Goal: Information Seeking & Learning: Learn about a topic

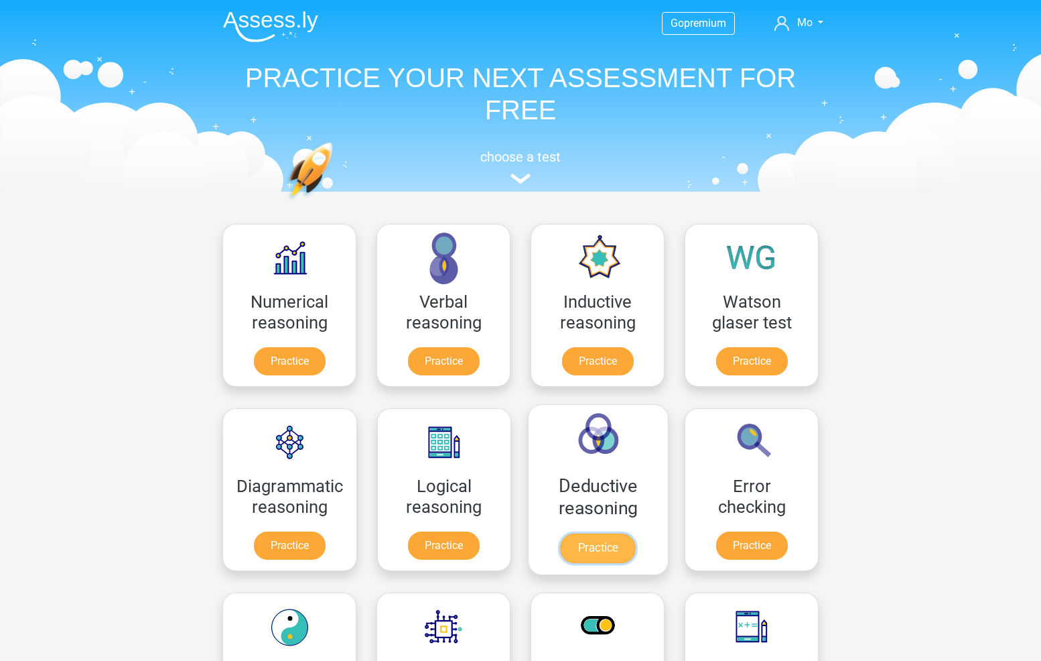
click at [577, 533] on link "Practice" at bounding box center [597, 547] width 75 height 29
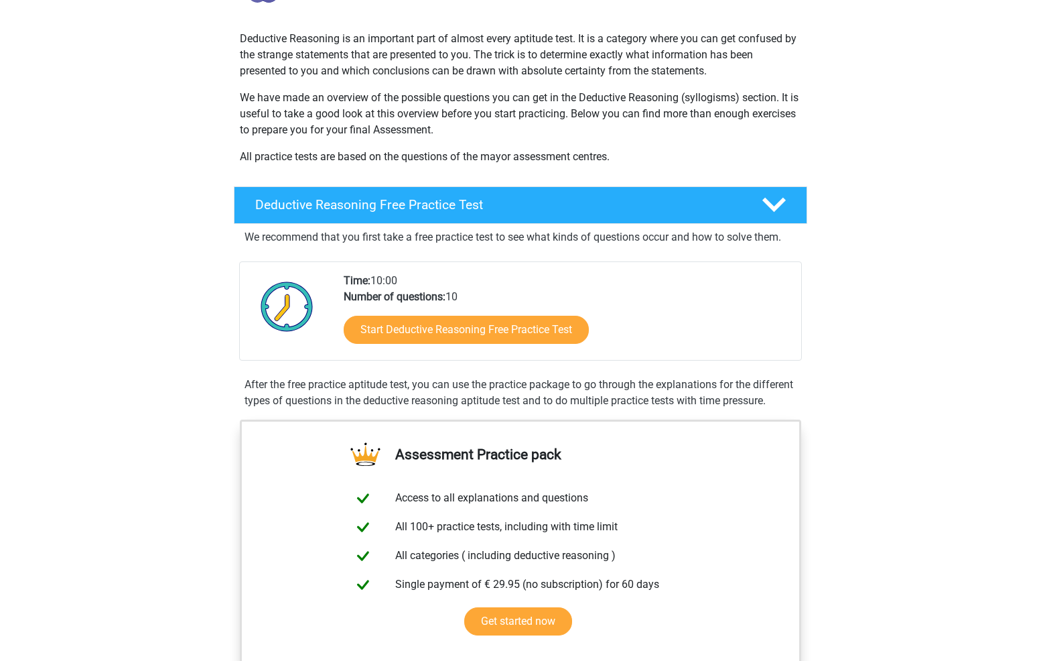
scroll to position [67, 0]
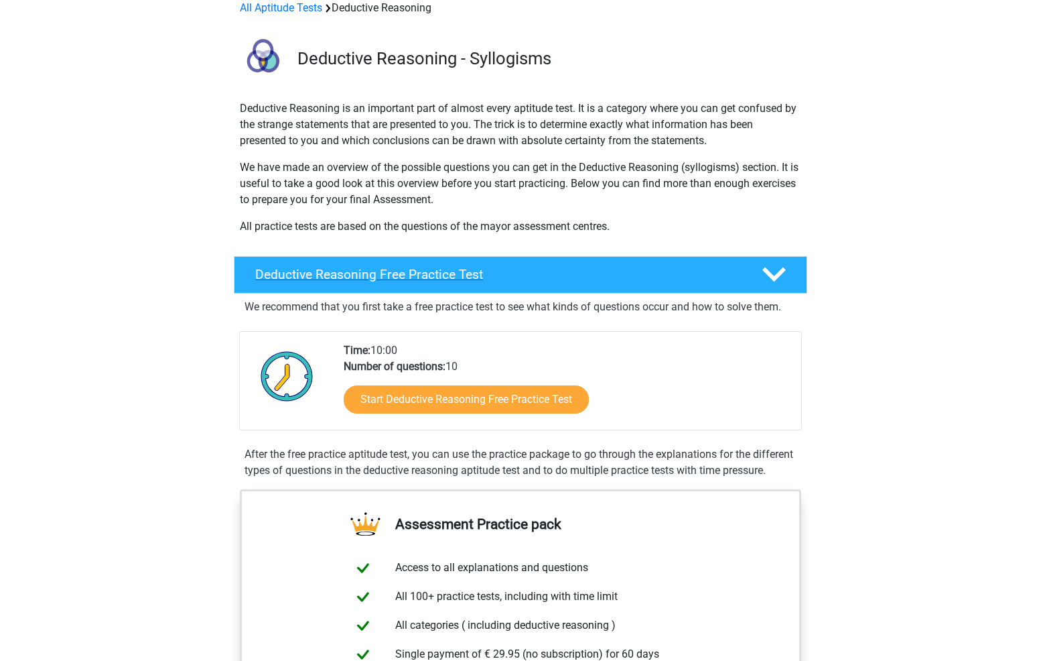
click at [573, 276] on h4 "Deductive Reasoning Free Practice Test" at bounding box center [497, 274] width 485 height 15
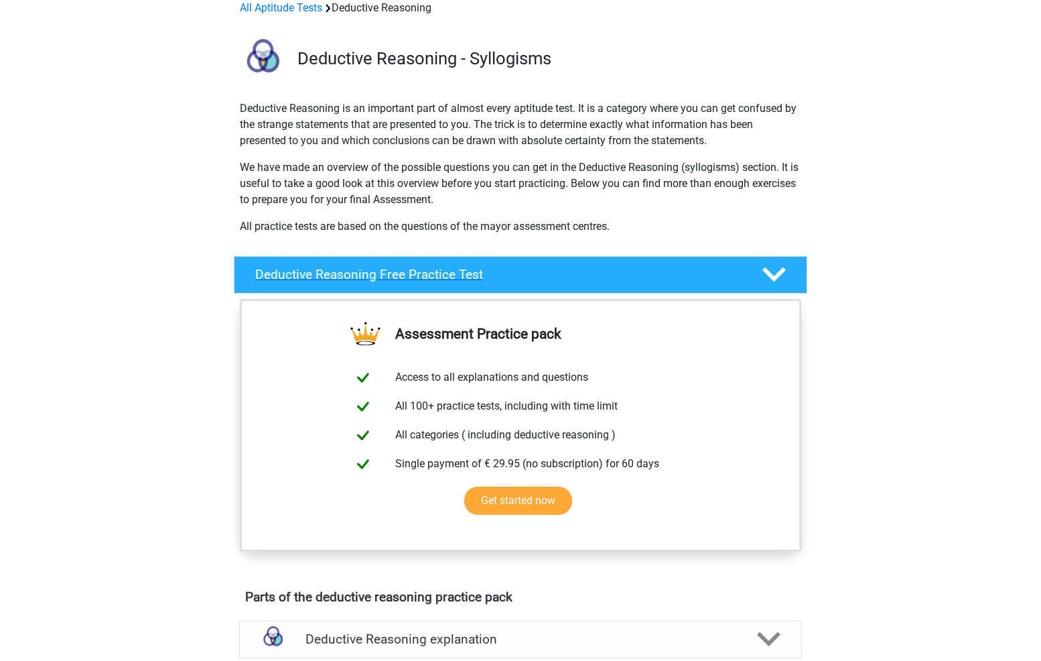
click at [573, 276] on h4 "Deductive Reasoning Free Practice Test" at bounding box center [497, 274] width 485 height 15
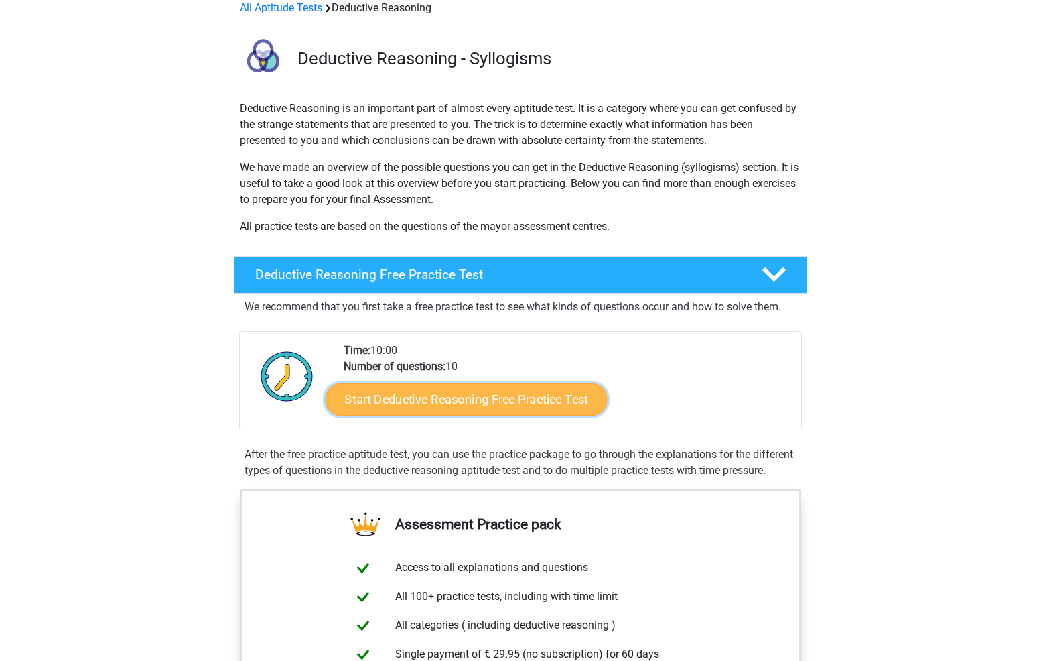
click at [547, 393] on link "Start Deductive Reasoning Free Practice Test" at bounding box center [467, 399] width 282 height 32
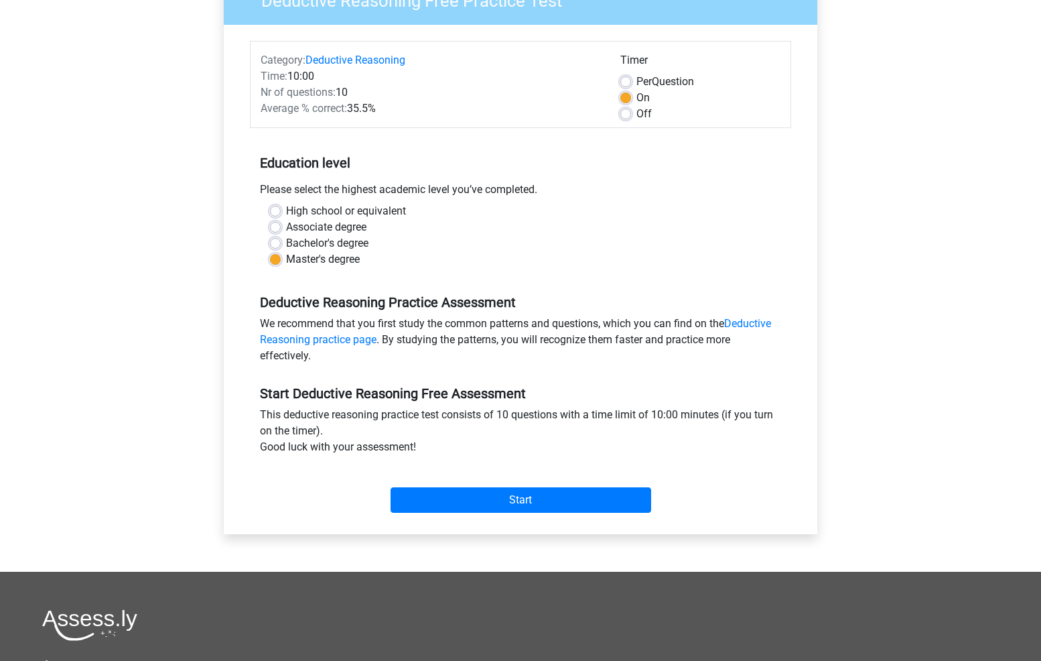
scroll to position [134, 0]
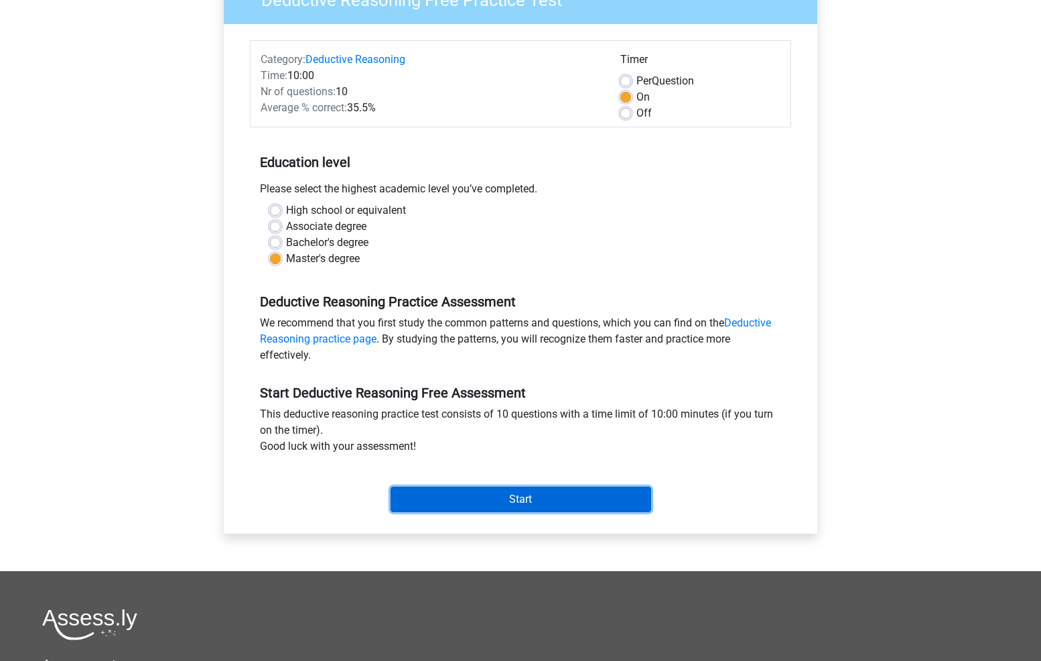
click at [541, 495] on input "Start" at bounding box center [521, 498] width 261 height 25
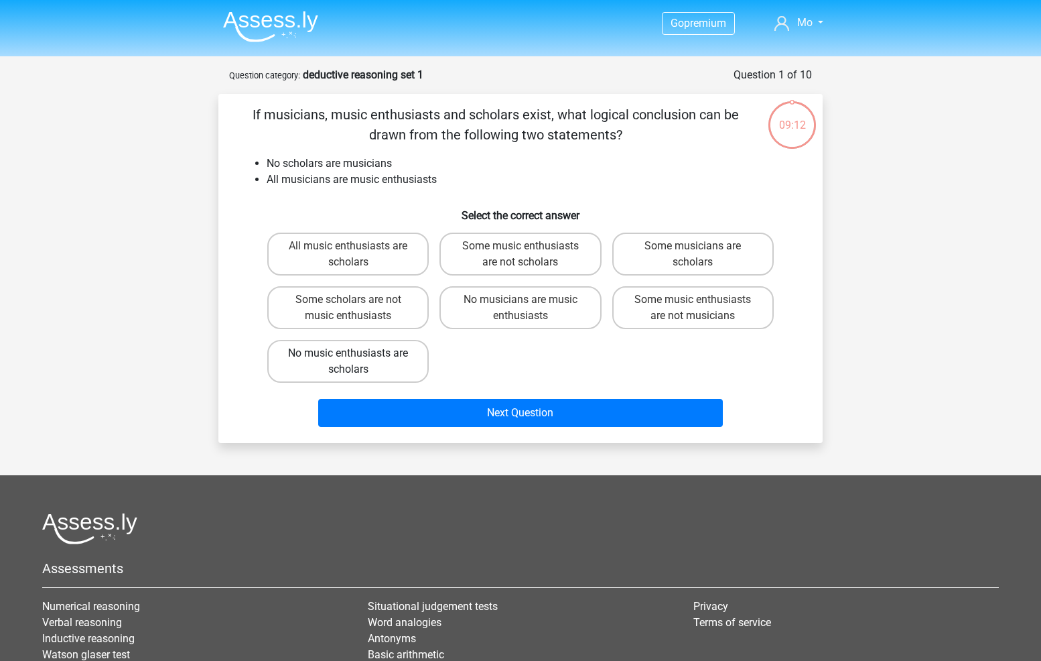
click at [403, 361] on label "No music enthusiasts are scholars" at bounding box center [347, 361] width 161 height 43
click at [357, 361] on input "No music enthusiasts are scholars" at bounding box center [352, 357] width 9 height 9
radio input "true"
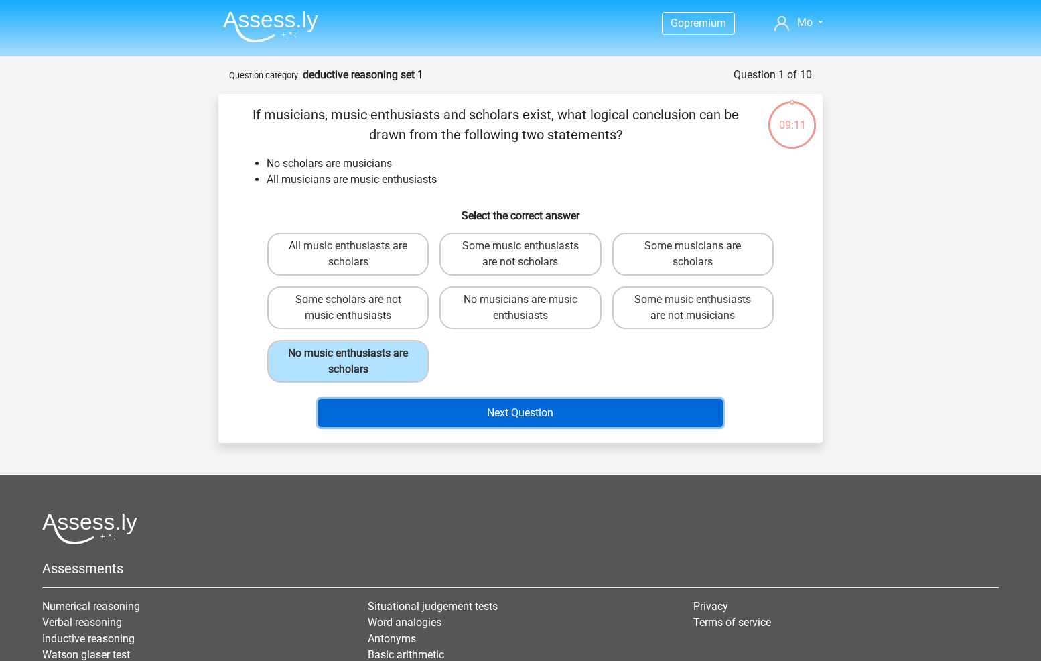
click at [523, 409] on button "Next Question" at bounding box center [520, 413] width 405 height 28
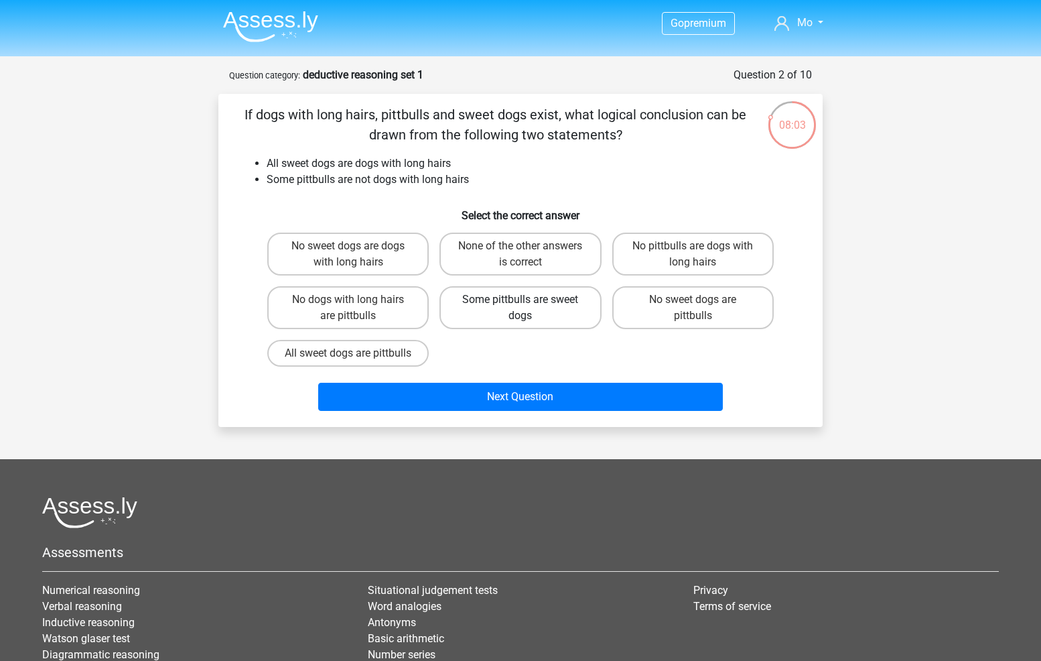
click at [562, 312] on label "Some pittbulls are sweet dogs" at bounding box center [520, 307] width 161 height 43
click at [529, 308] on input "Some pittbulls are sweet dogs" at bounding box center [525, 304] width 9 height 9
radio input "true"
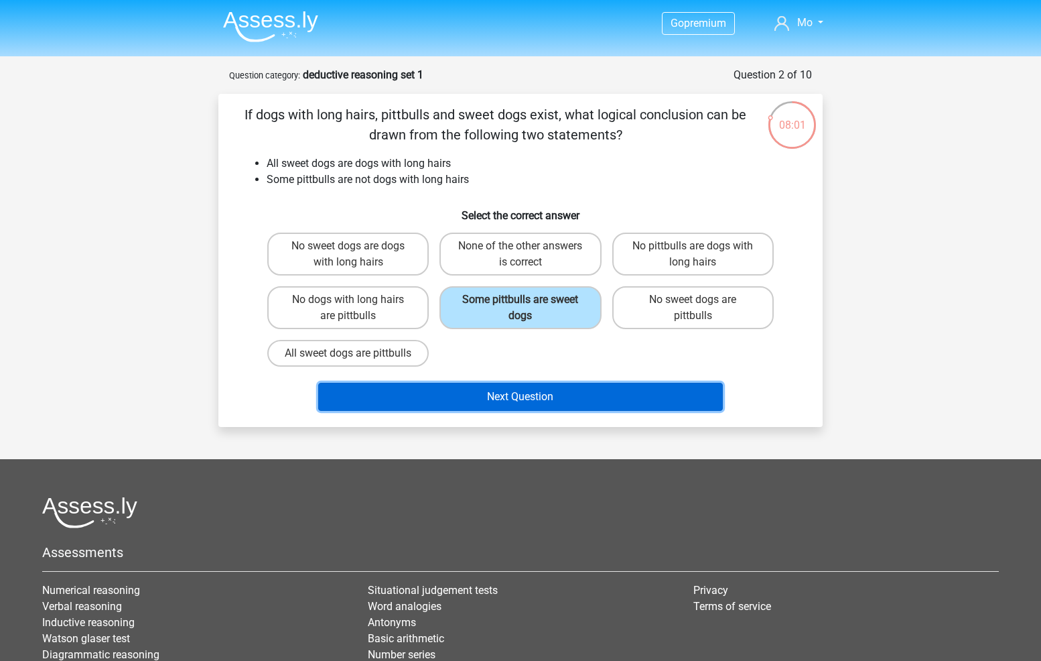
click at [584, 407] on button "Next Question" at bounding box center [520, 397] width 405 height 28
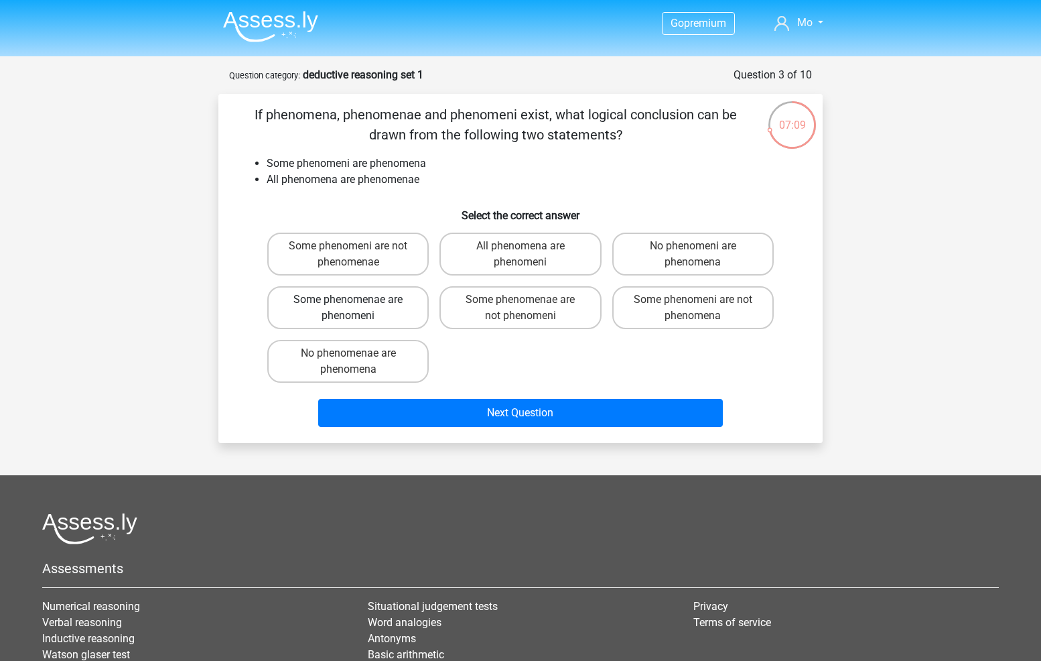
click at [395, 315] on label "Some phenomenae are phenomeni" at bounding box center [347, 307] width 161 height 43
click at [357, 308] on input "Some phenomenae are phenomeni" at bounding box center [352, 304] width 9 height 9
radio input "true"
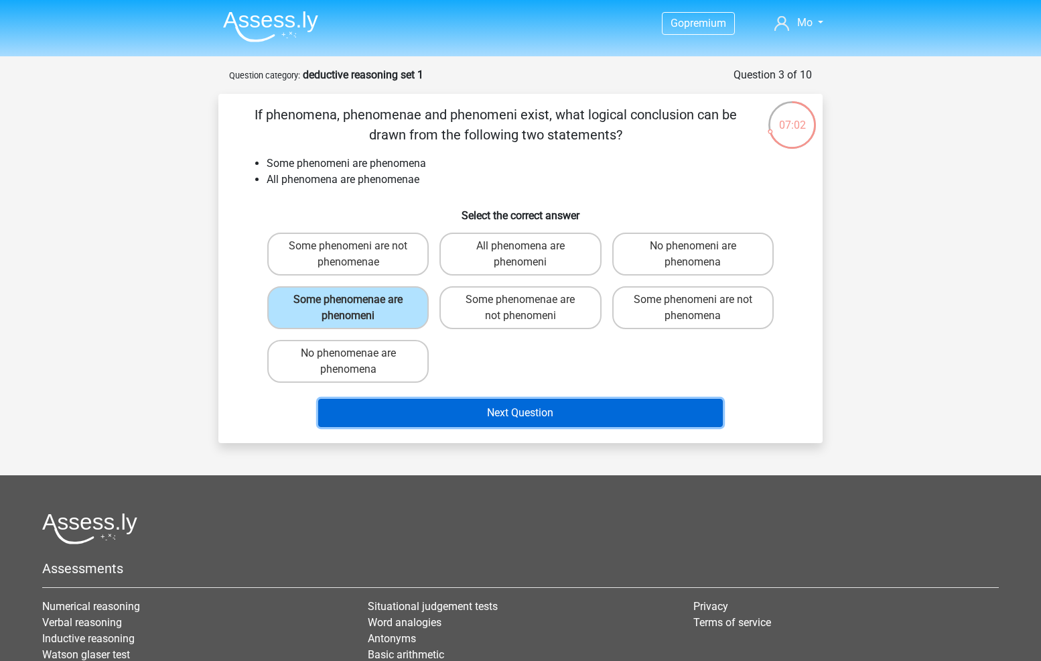
click at [514, 407] on button "Next Question" at bounding box center [520, 413] width 405 height 28
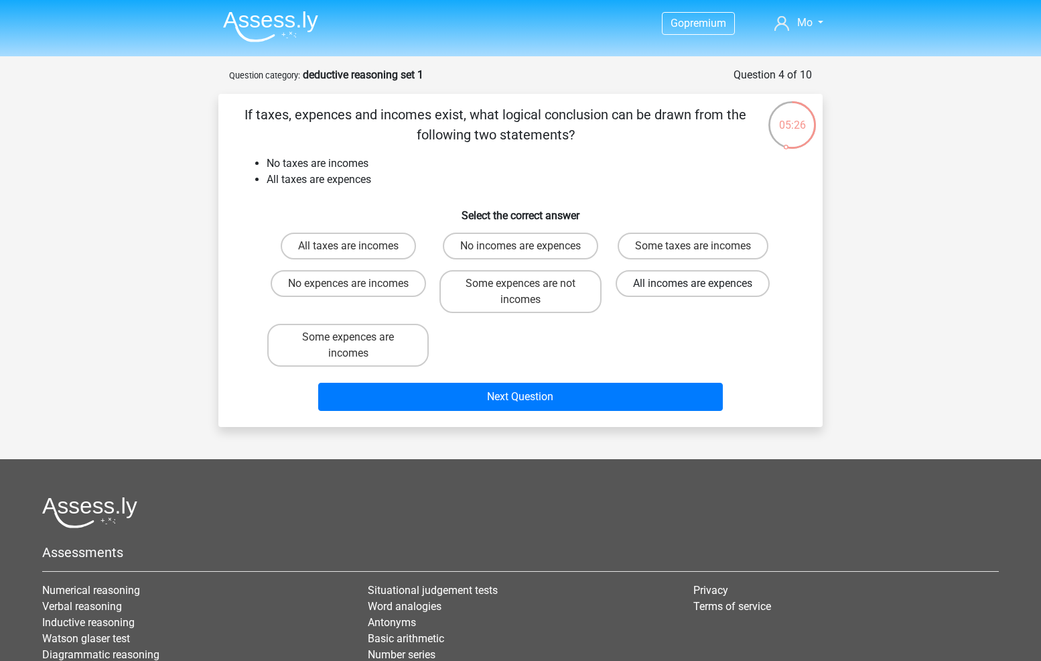
click at [677, 291] on label "All incomes are expences" at bounding box center [693, 283] width 154 height 27
click at [693, 291] on input "All incomes are expences" at bounding box center [697, 287] width 9 height 9
radio input "true"
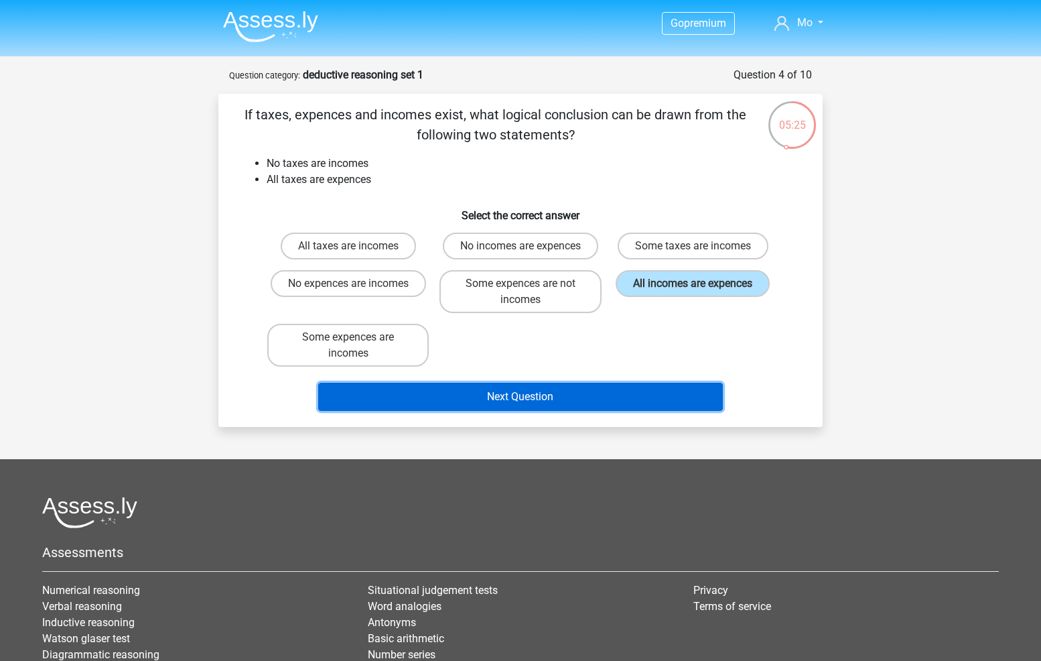
click at [628, 396] on button "Next Question" at bounding box center [520, 397] width 405 height 28
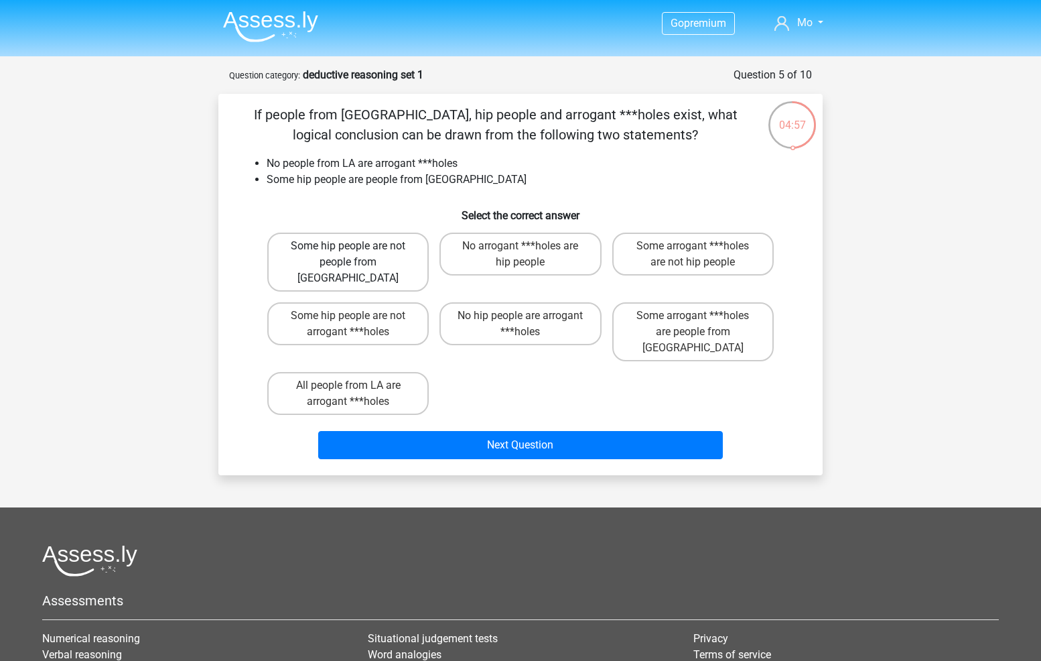
click at [380, 271] on label "Some hip people are not people from LA" at bounding box center [347, 262] width 161 height 59
click at [357, 255] on input "Some hip people are not people from LA" at bounding box center [352, 250] width 9 height 9
radio input "true"
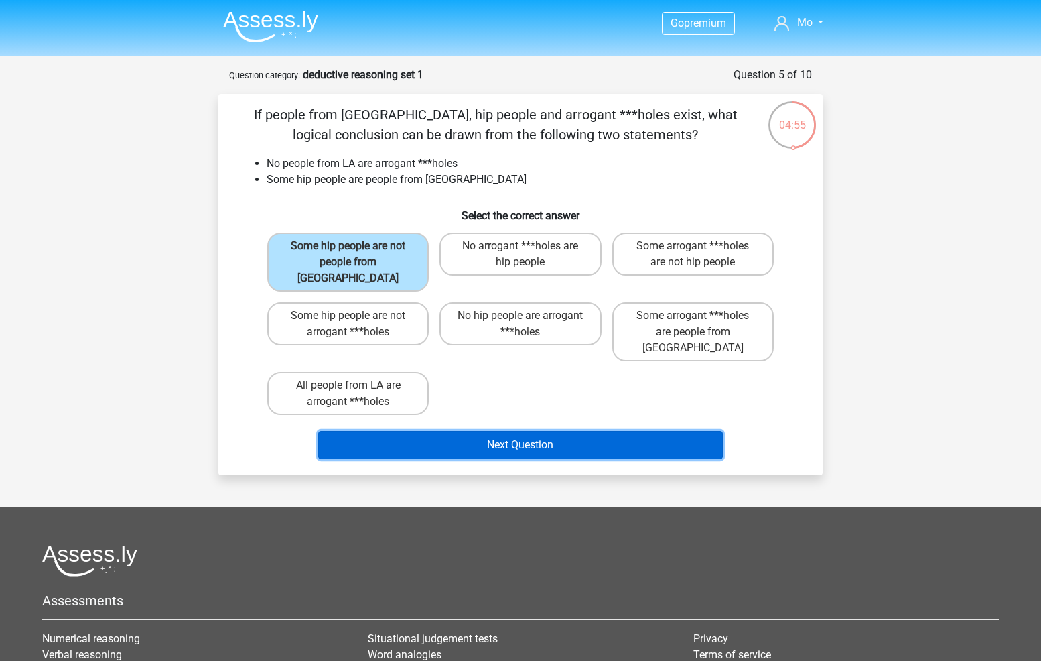
click at [544, 431] on button "Next Question" at bounding box center [520, 445] width 405 height 28
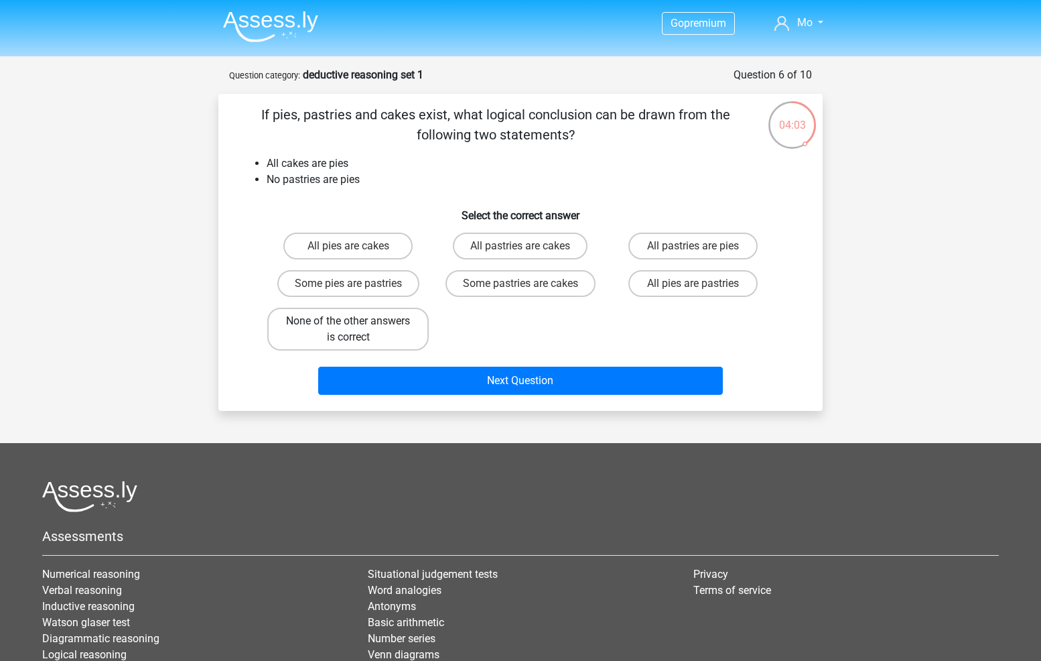
click at [340, 319] on label "None of the other answers is correct" at bounding box center [347, 329] width 161 height 43
click at [348, 321] on input "None of the other answers is correct" at bounding box center [352, 325] width 9 height 9
radio input "true"
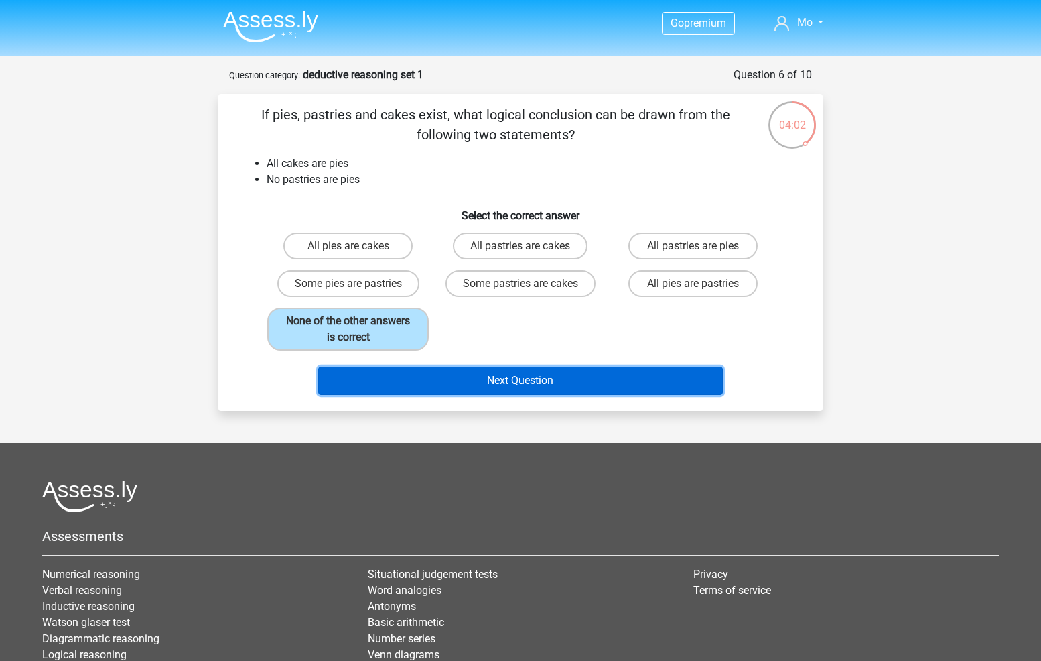
click at [451, 373] on button "Next Question" at bounding box center [520, 381] width 405 height 28
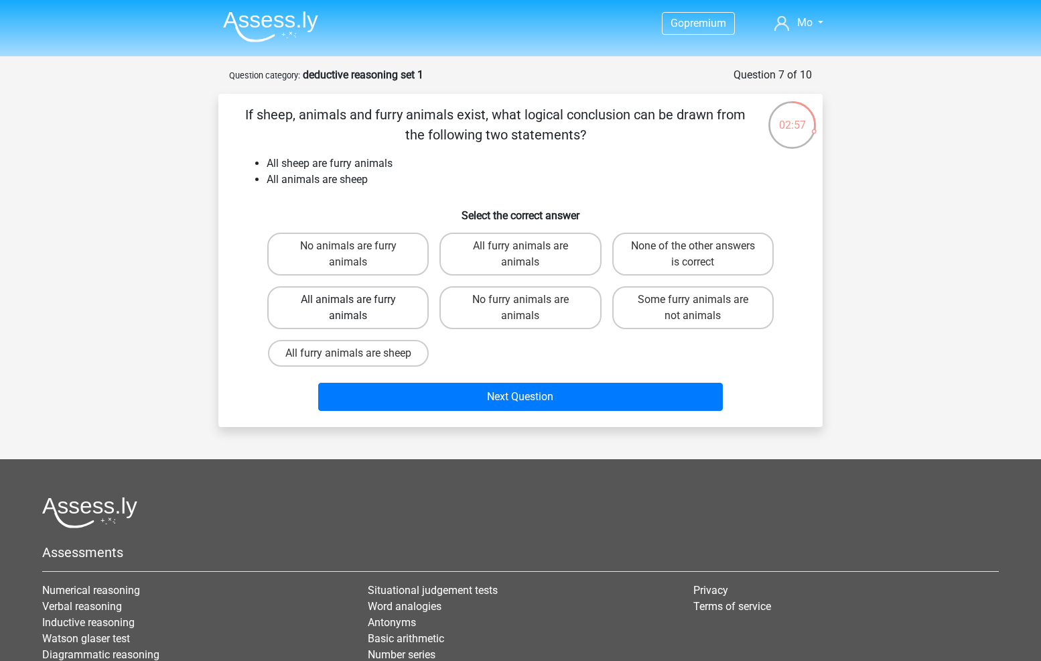
click at [417, 311] on label "All animals are furry animals" at bounding box center [347, 307] width 161 height 43
click at [357, 308] on input "All animals are furry animals" at bounding box center [352, 304] width 9 height 9
radio input "true"
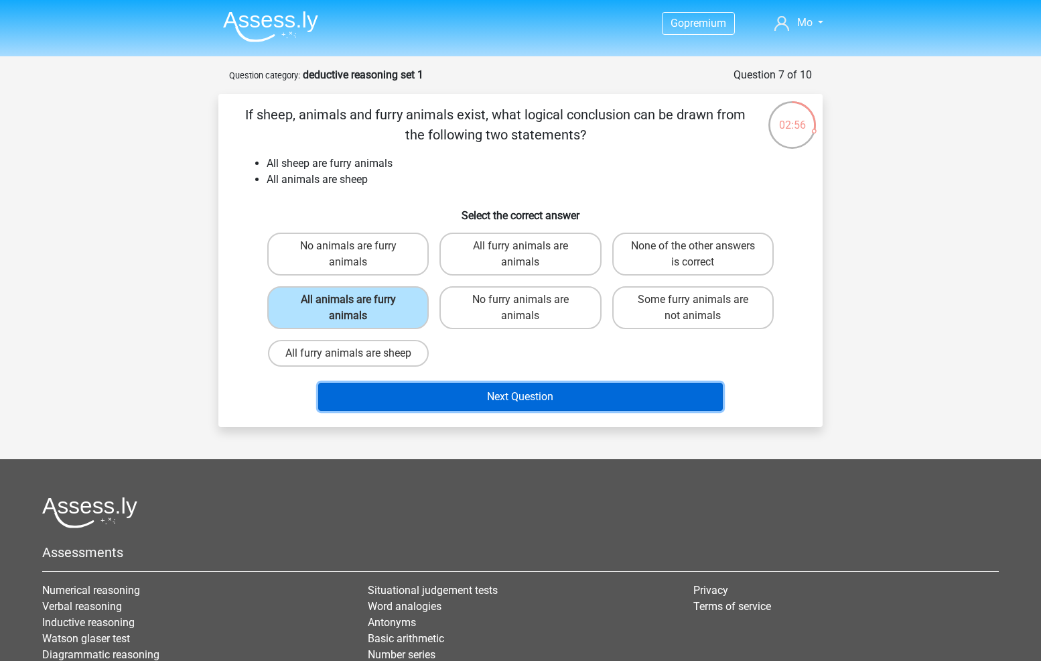
click at [502, 393] on button "Next Question" at bounding box center [520, 397] width 405 height 28
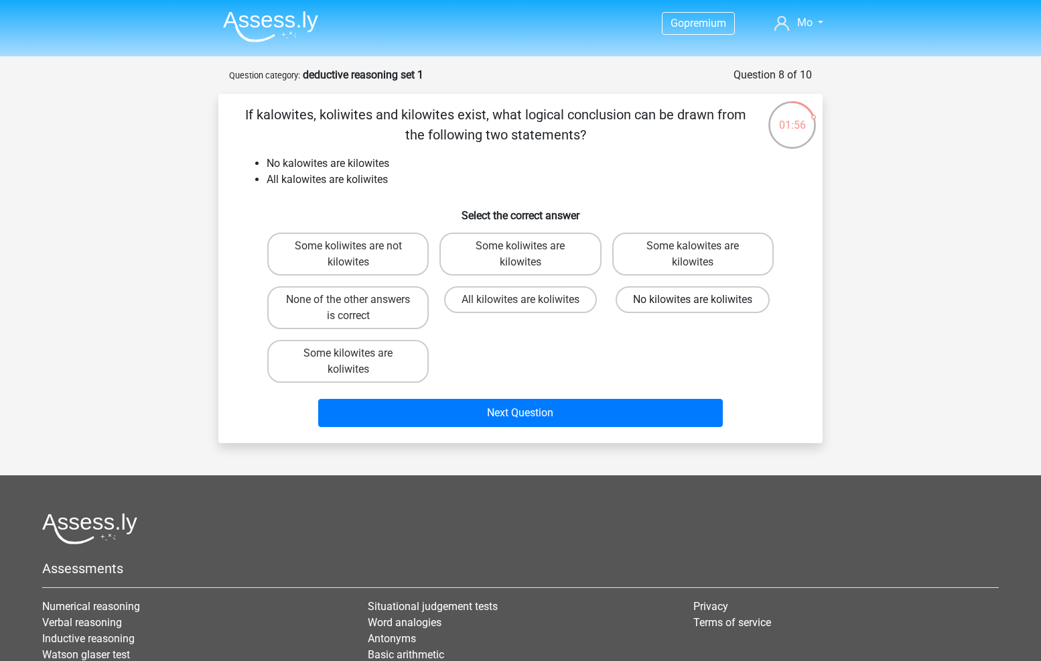
click at [656, 308] on label "No kilowites are koliwites" at bounding box center [693, 299] width 154 height 27
click at [693, 308] on input "No kilowites are koliwites" at bounding box center [697, 304] width 9 height 9
radio input "true"
click at [411, 313] on label "None of the other answers is correct" at bounding box center [347, 307] width 161 height 43
click at [357, 308] on input "None of the other answers is correct" at bounding box center [352, 304] width 9 height 9
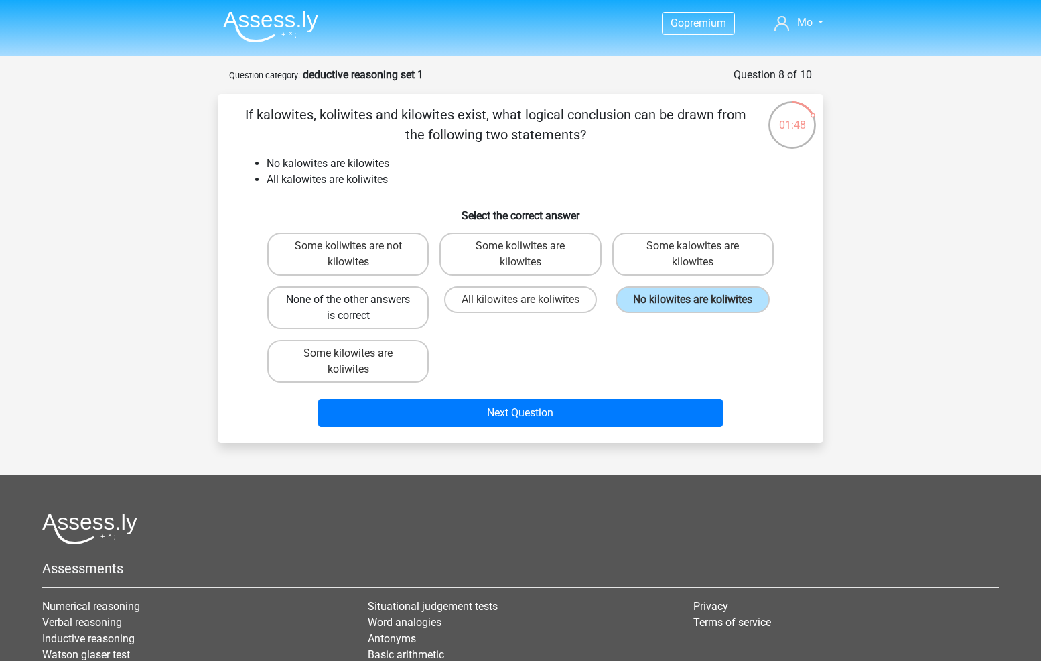
radio input "true"
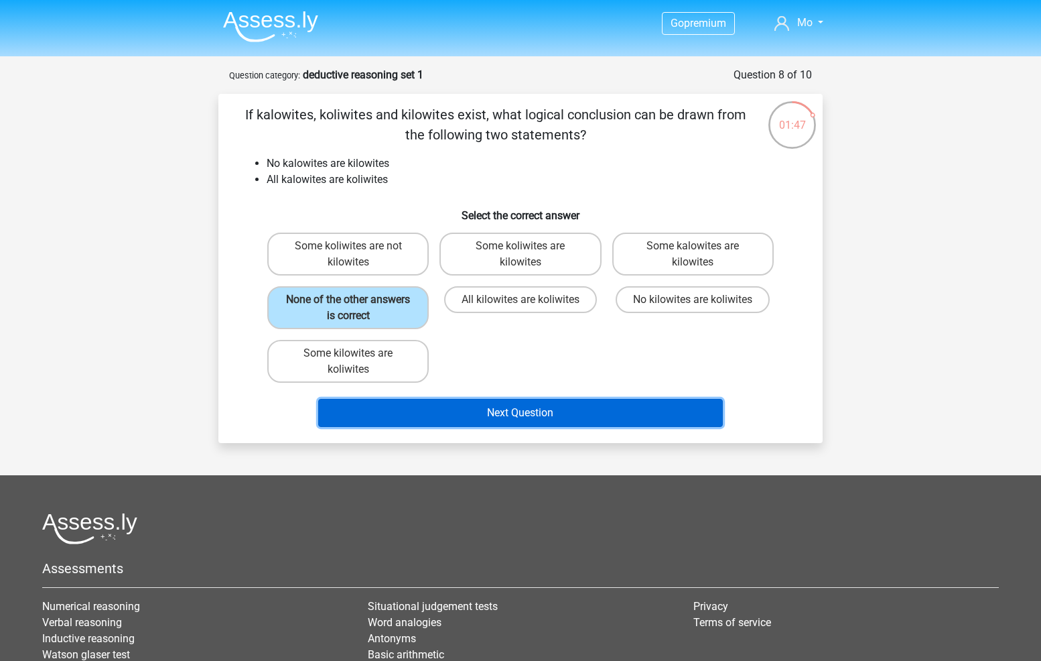
click at [503, 418] on button "Next Question" at bounding box center [520, 413] width 405 height 28
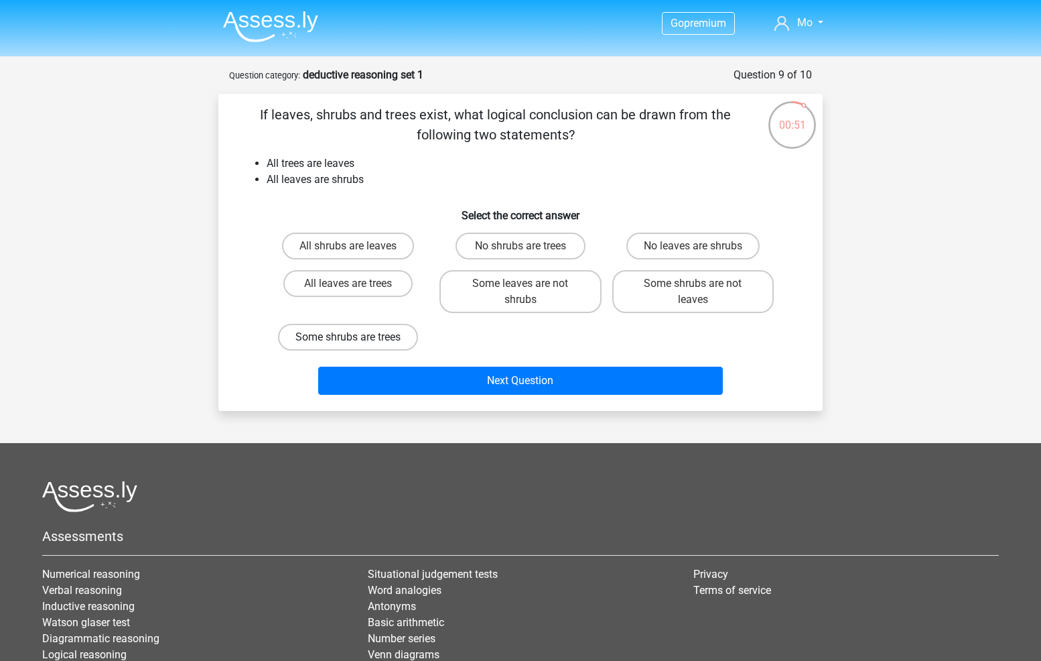
click at [371, 338] on label "Some shrubs are trees" at bounding box center [348, 337] width 140 height 27
click at [357, 338] on input "Some shrubs are trees" at bounding box center [352, 341] width 9 height 9
radio input "true"
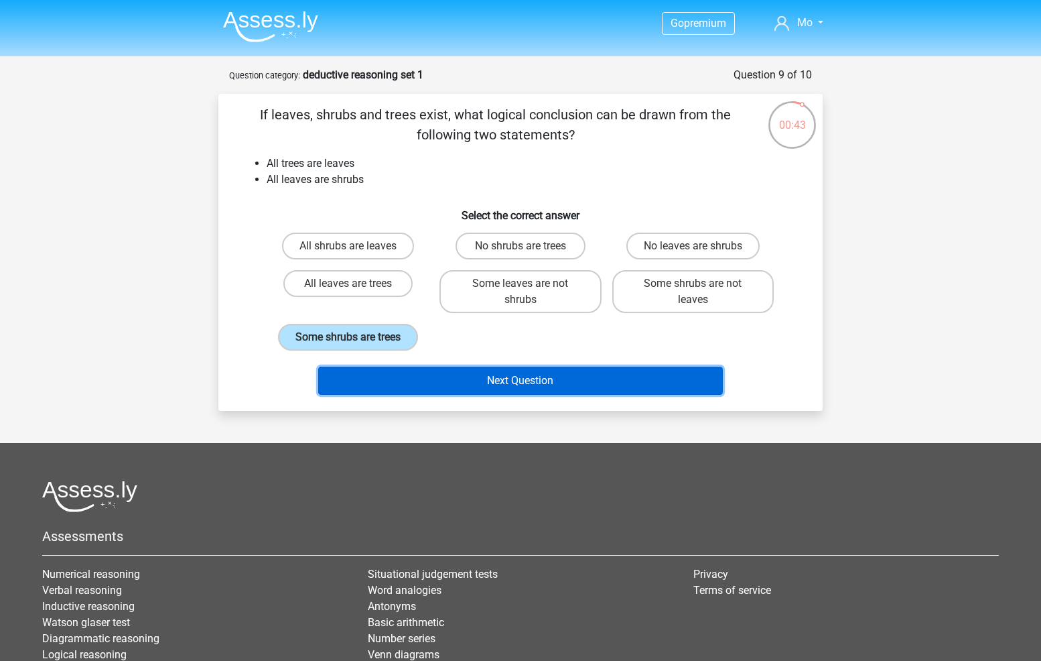
click at [563, 372] on button "Next Question" at bounding box center [520, 381] width 405 height 28
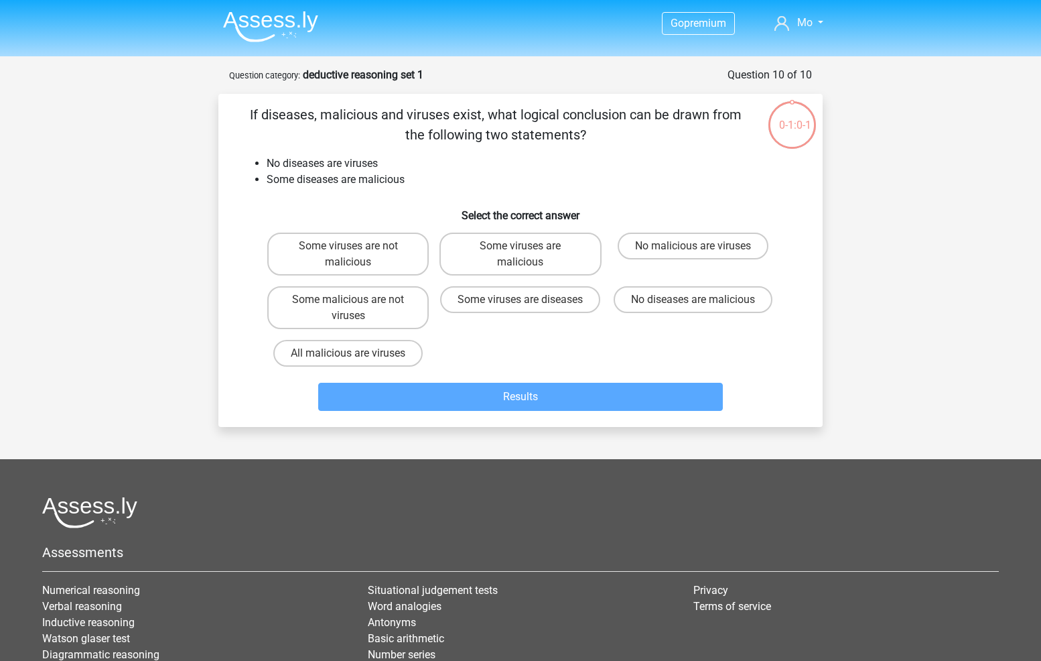
click at [586, 381] on div "Results" at bounding box center [521, 394] width 562 height 44
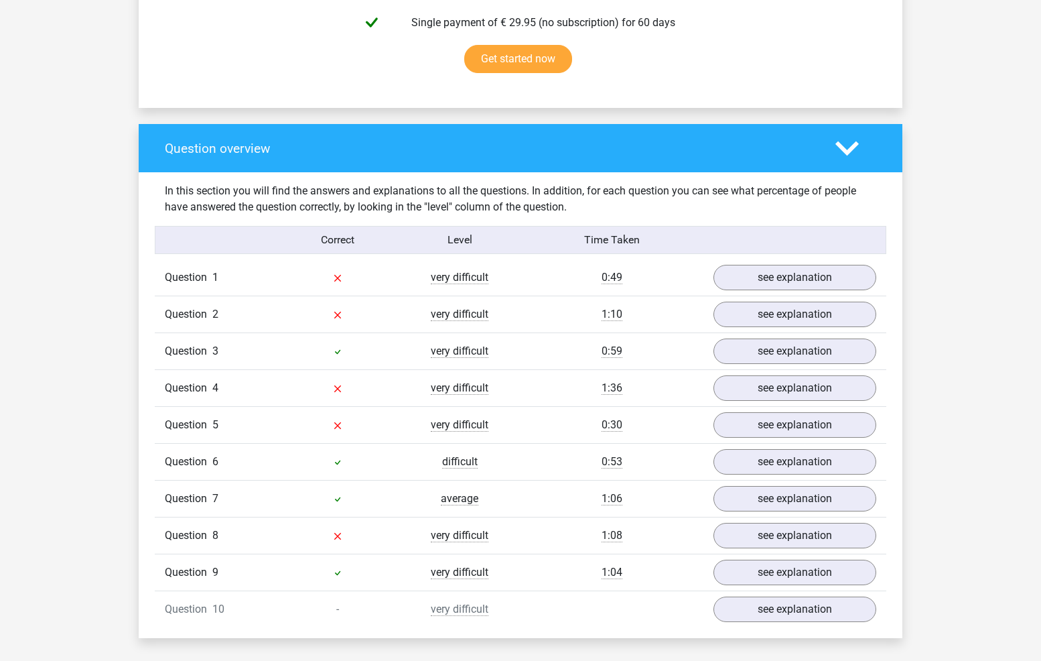
scroll to position [871, 0]
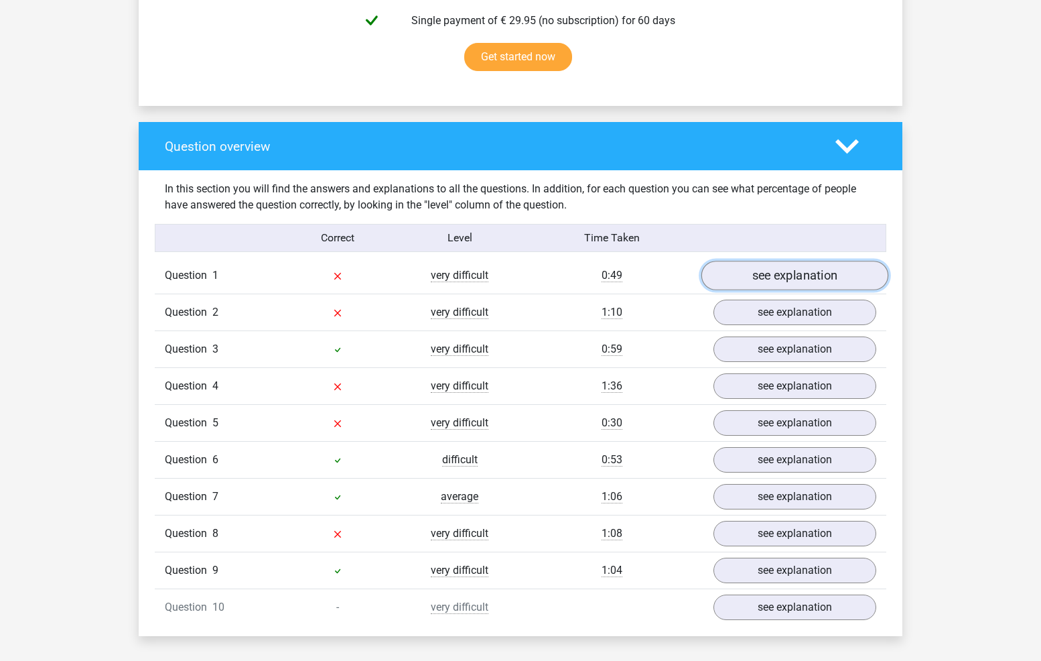
click at [786, 281] on link "see explanation" at bounding box center [795, 275] width 187 height 29
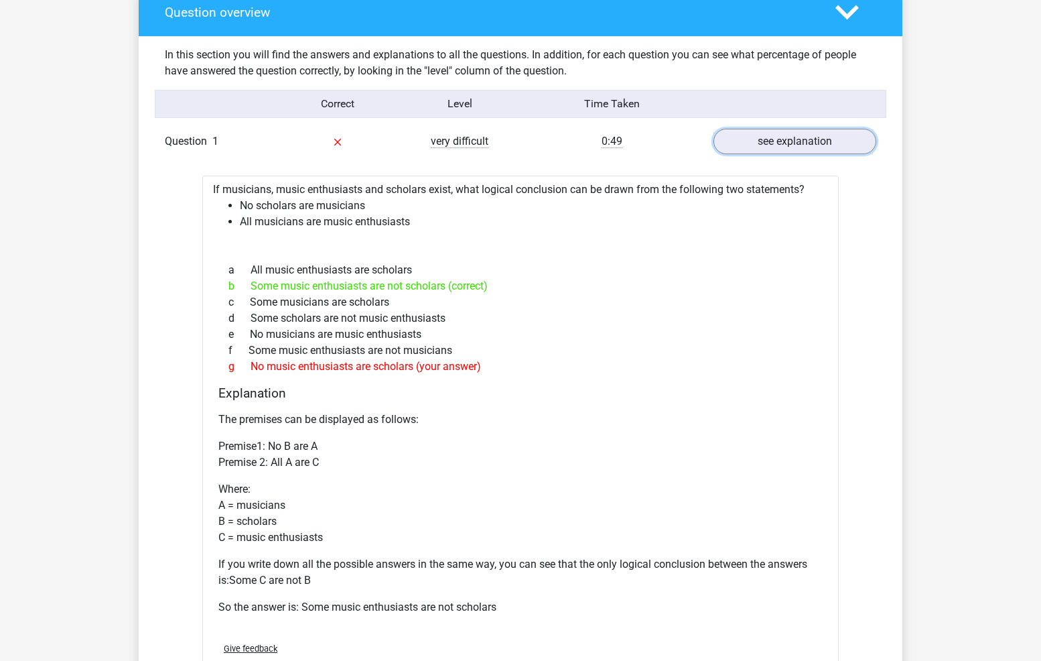
scroll to position [1072, 0]
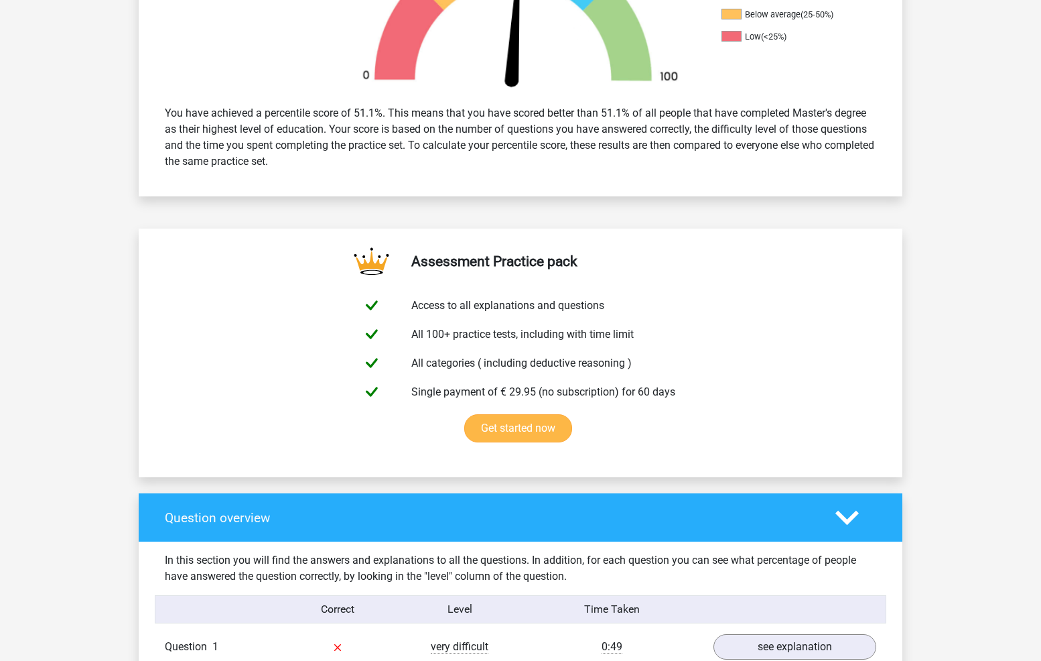
drag, startPoint x: 218, startPoint y: 190, endPoint x: 155, endPoint y: 23, distance: 179.2
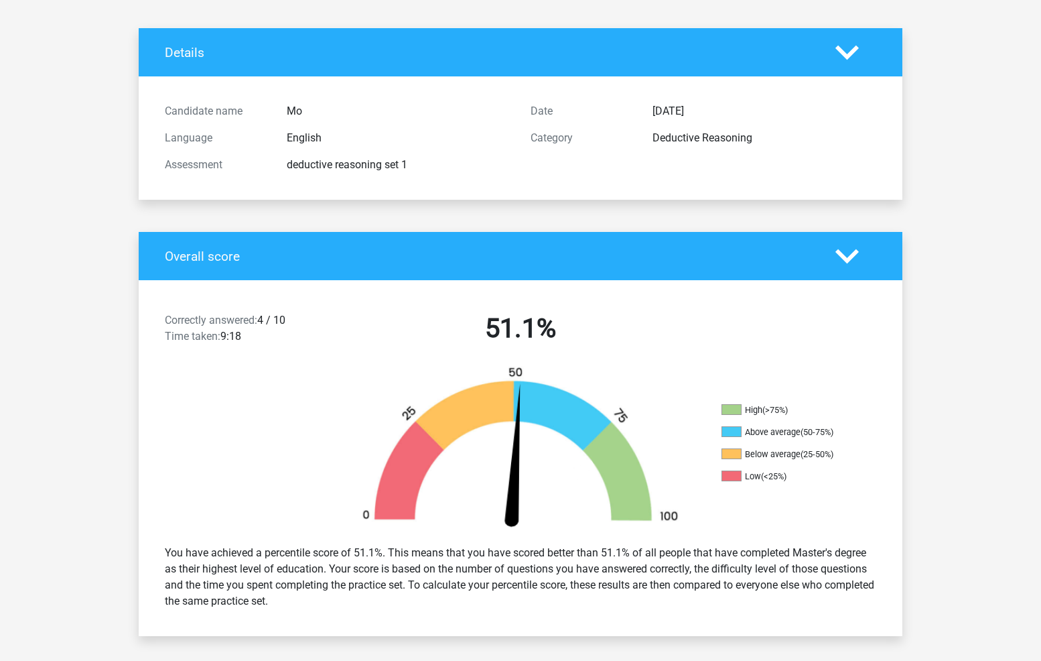
scroll to position [0, 0]
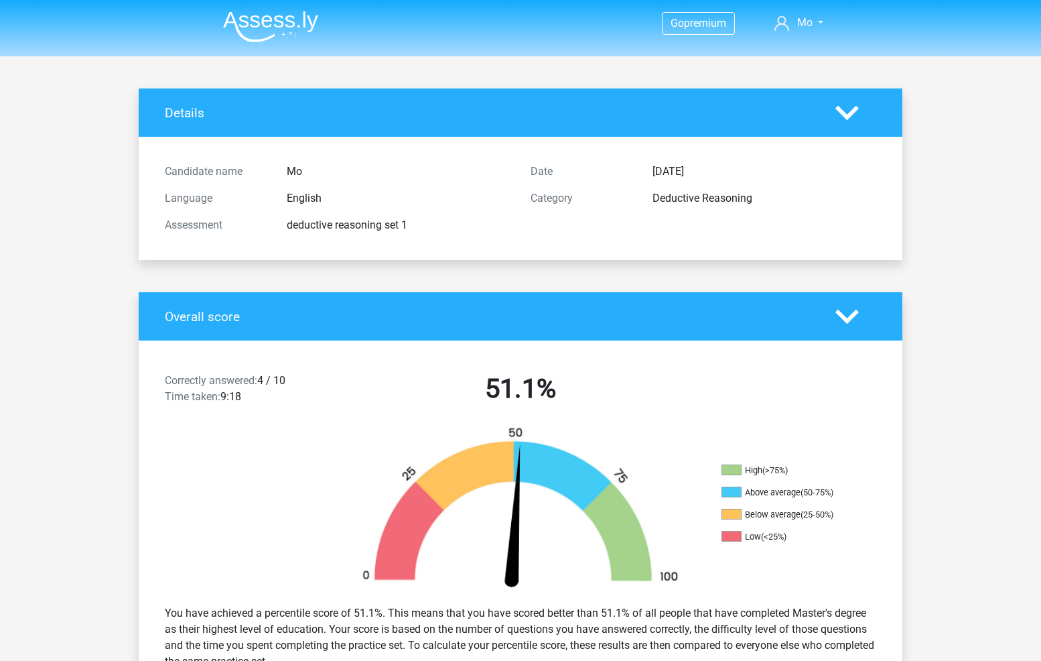
drag, startPoint x: 232, startPoint y: 238, endPoint x: 166, endPoint y: 32, distance: 216.1
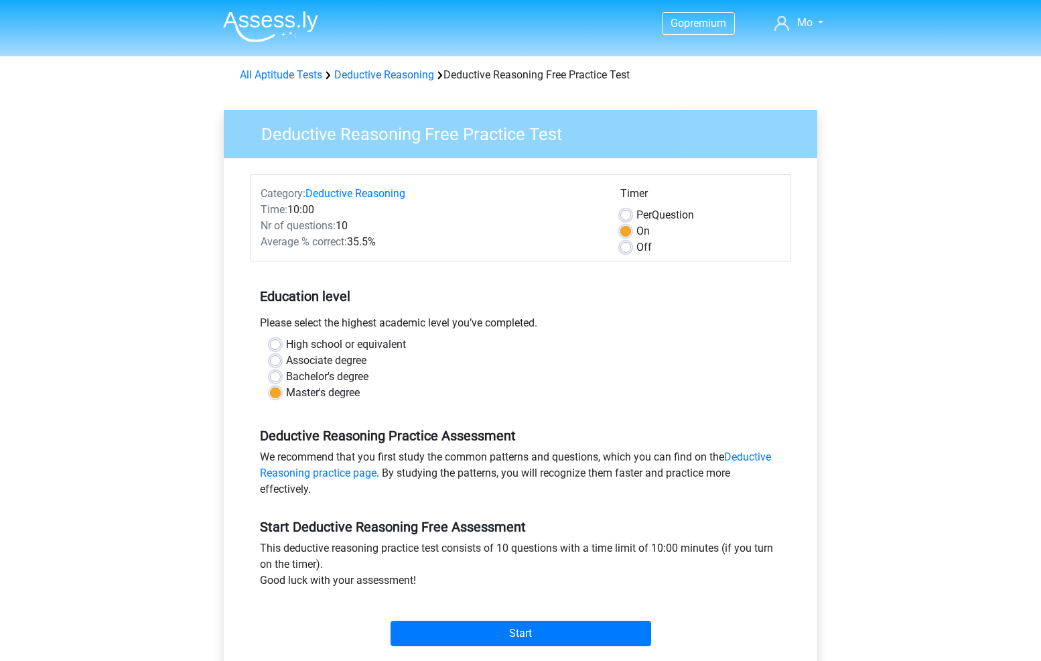
scroll to position [134, 0]
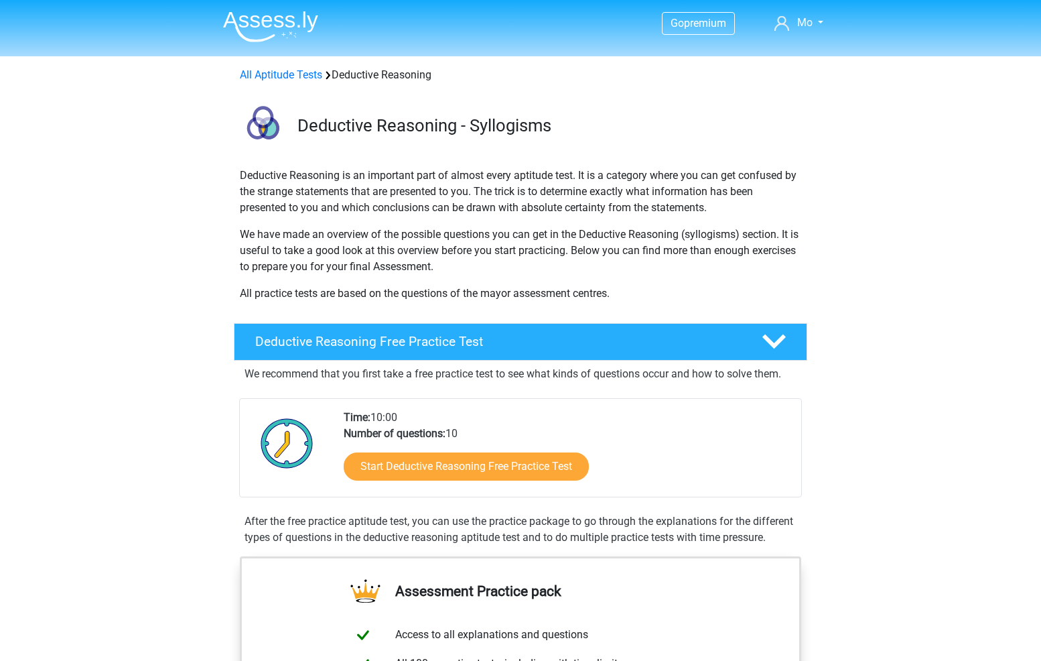
scroll to position [67, 0]
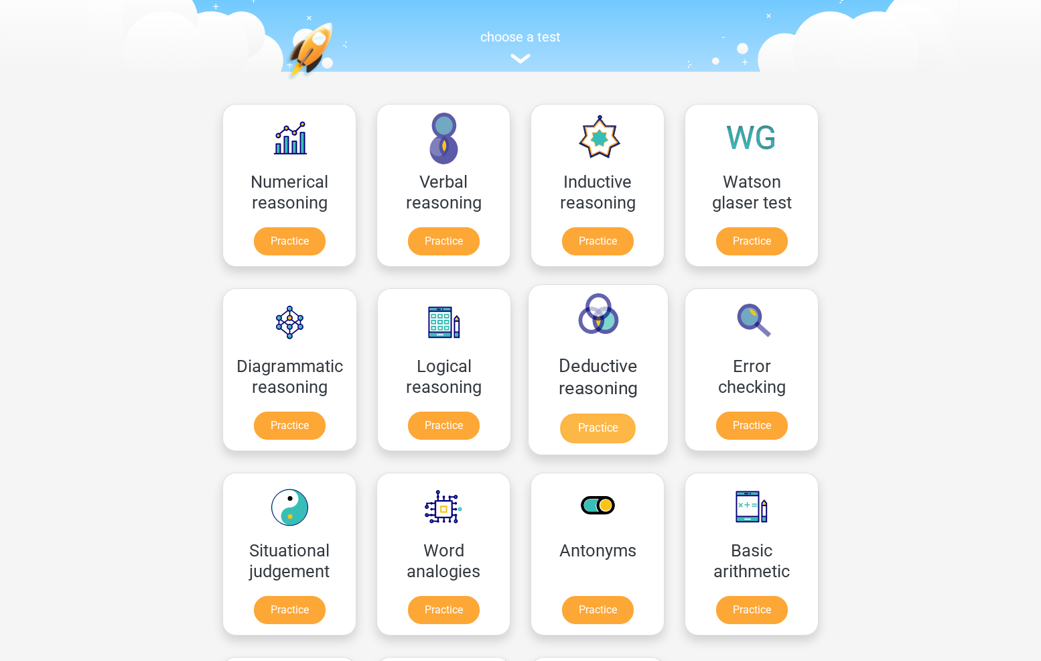
scroll to position [134, 0]
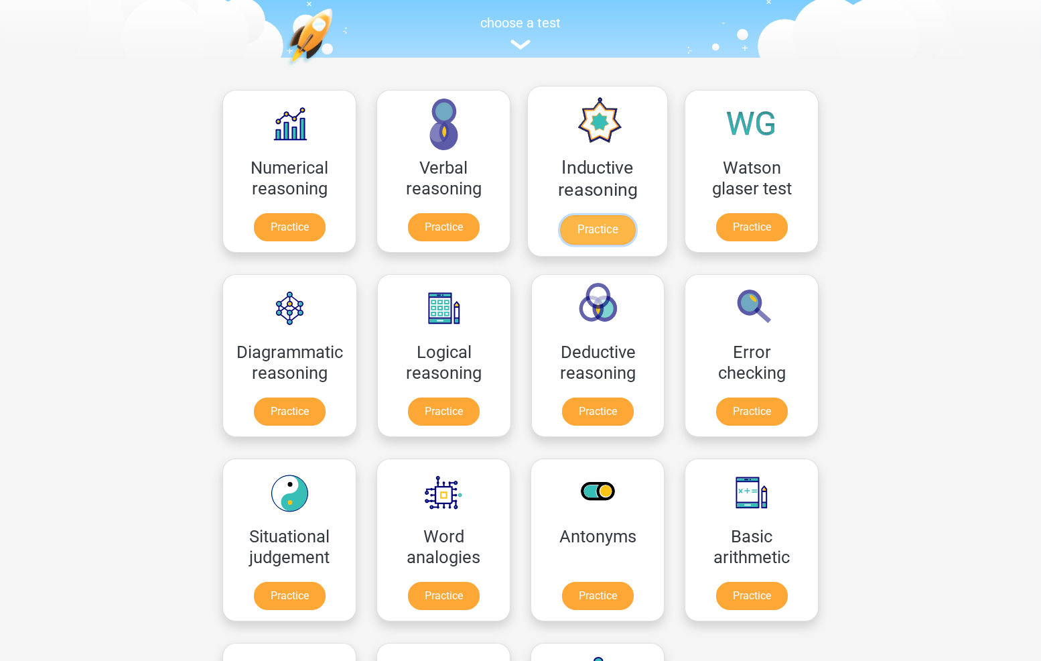
click at [602, 230] on link "Practice" at bounding box center [597, 229] width 75 height 29
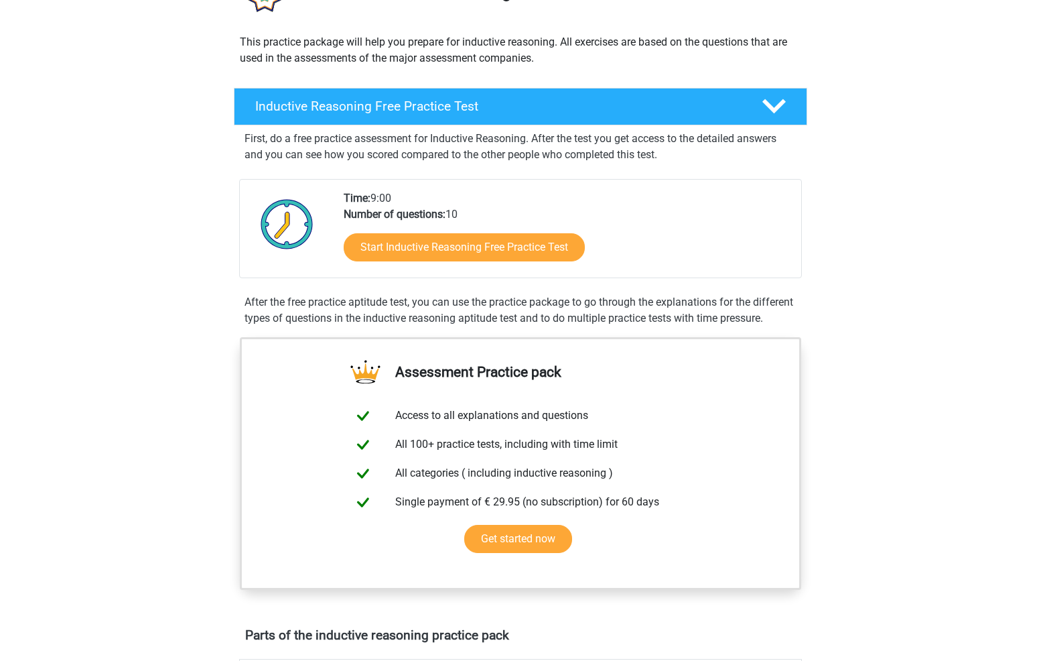
scroll to position [134, 0]
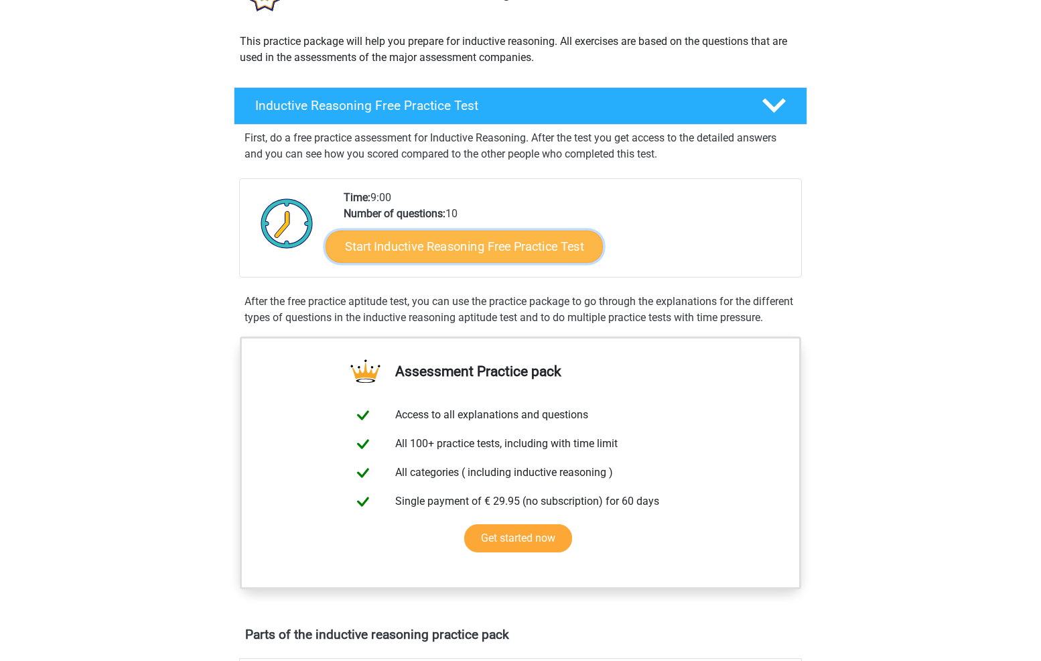
click at [467, 241] on link "Start Inductive Reasoning Free Practice Test" at bounding box center [464, 246] width 277 height 32
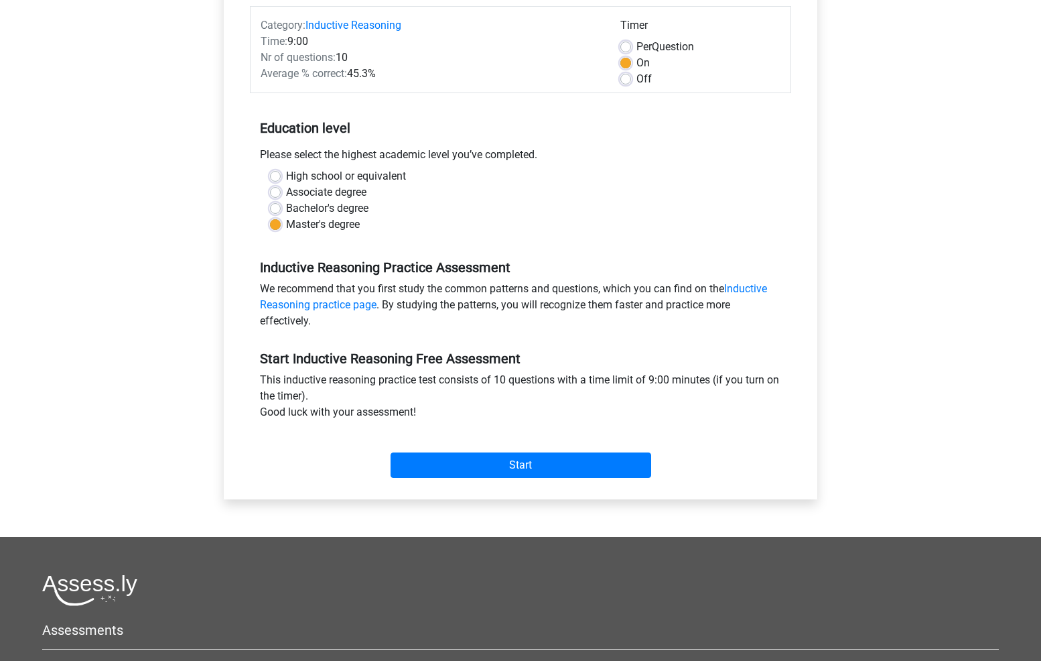
scroll to position [201, 0]
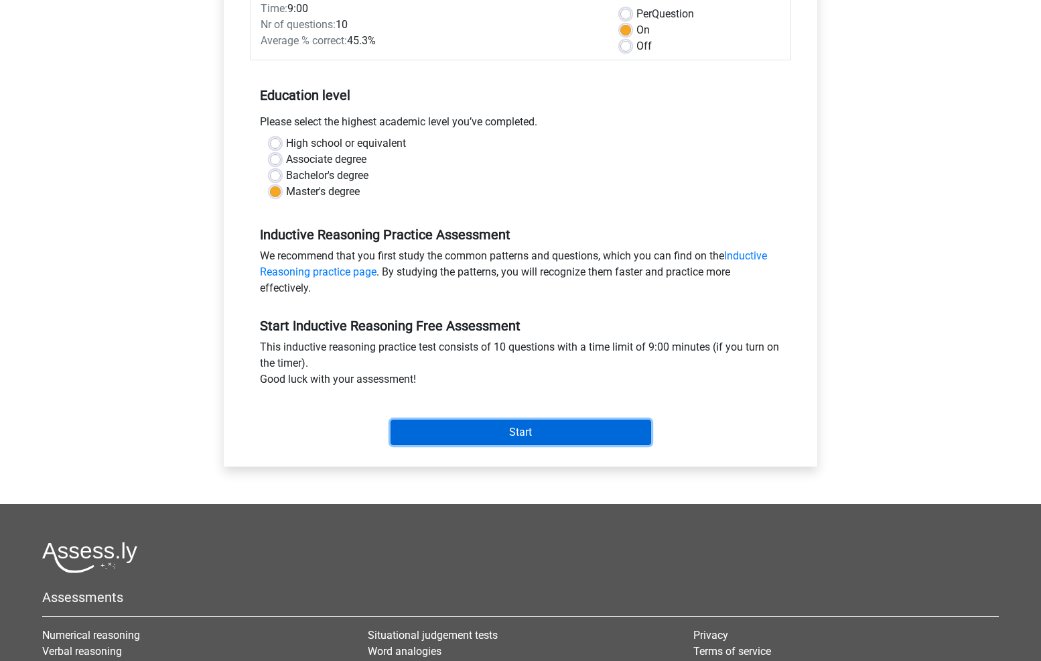
click at [539, 421] on input "Start" at bounding box center [521, 431] width 261 height 25
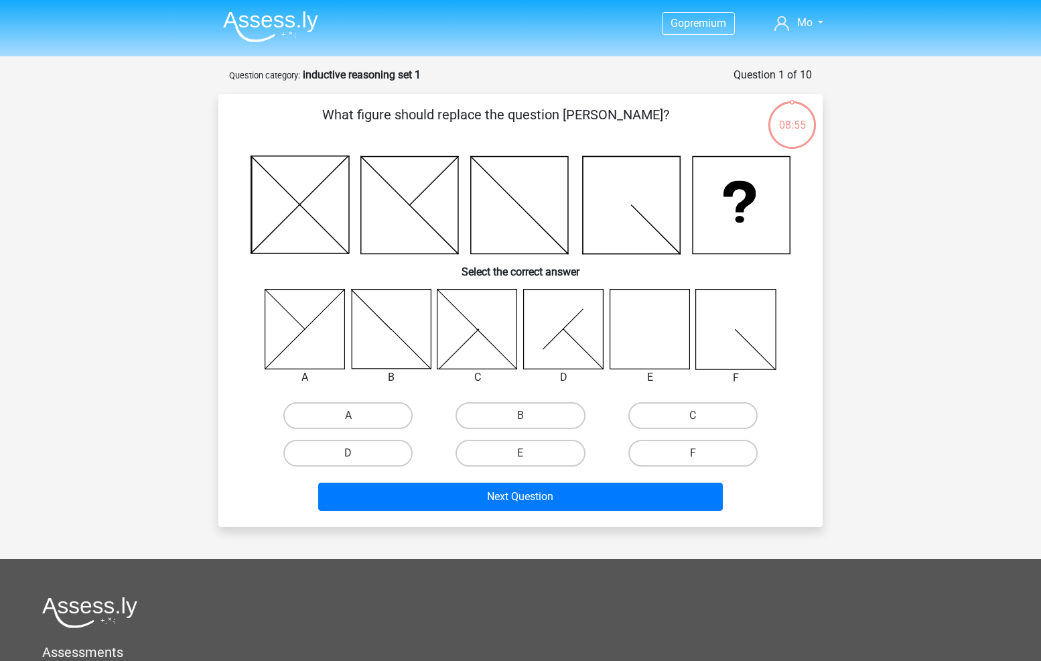
click at [643, 333] on icon at bounding box center [650, 329] width 80 height 80
click at [546, 450] on label "E" at bounding box center [520, 453] width 129 height 27
click at [529, 453] on input "E" at bounding box center [525, 457] width 9 height 9
radio input "true"
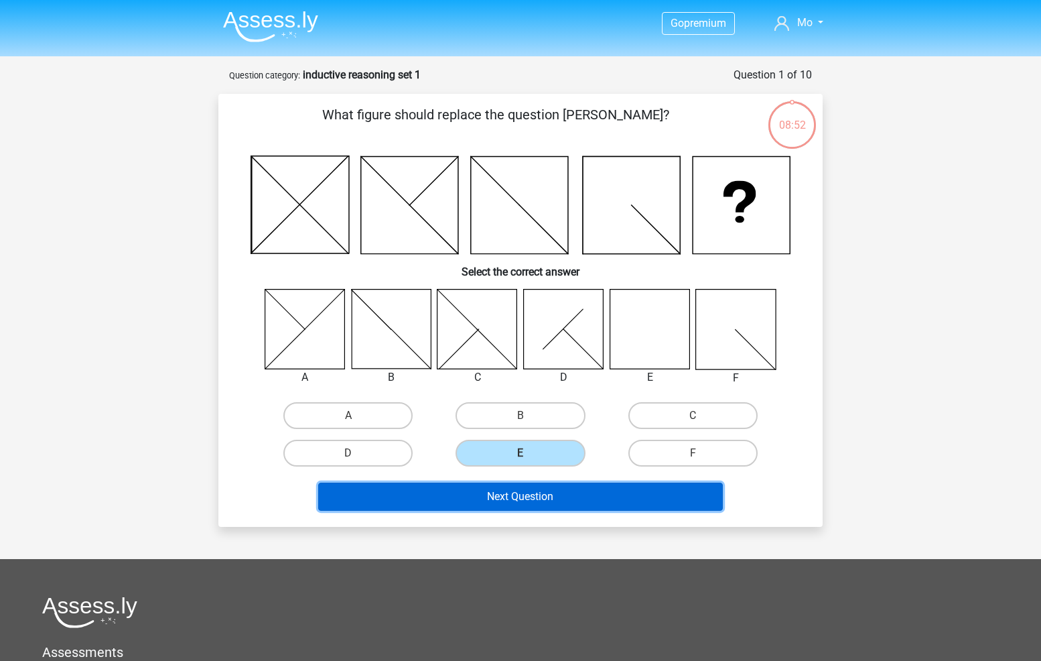
click at [554, 497] on button "Next Question" at bounding box center [520, 496] width 405 height 28
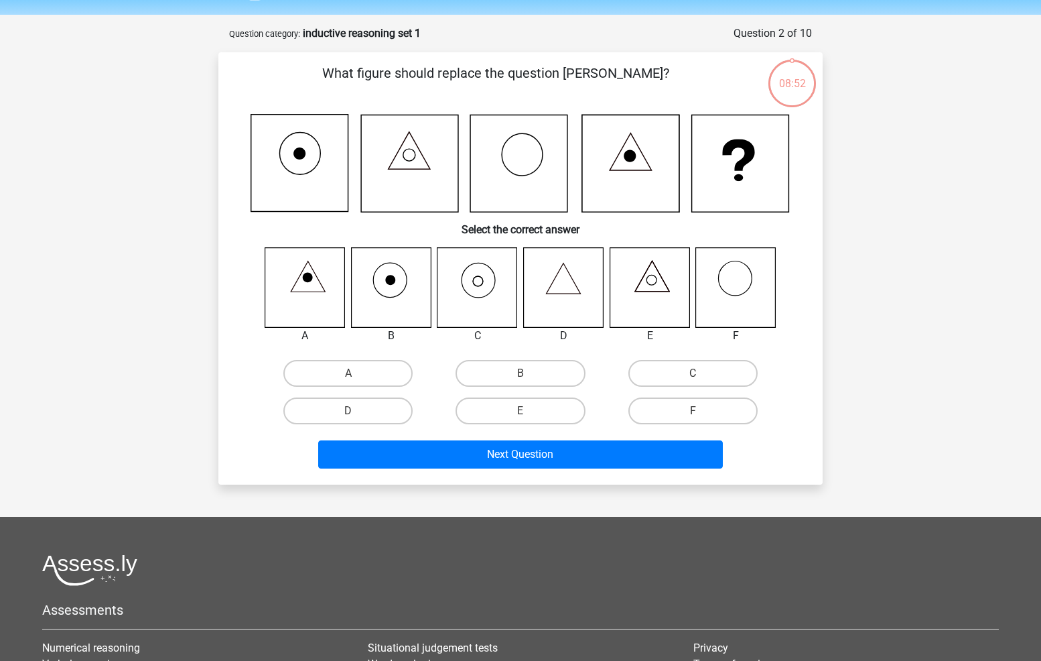
scroll to position [67, 0]
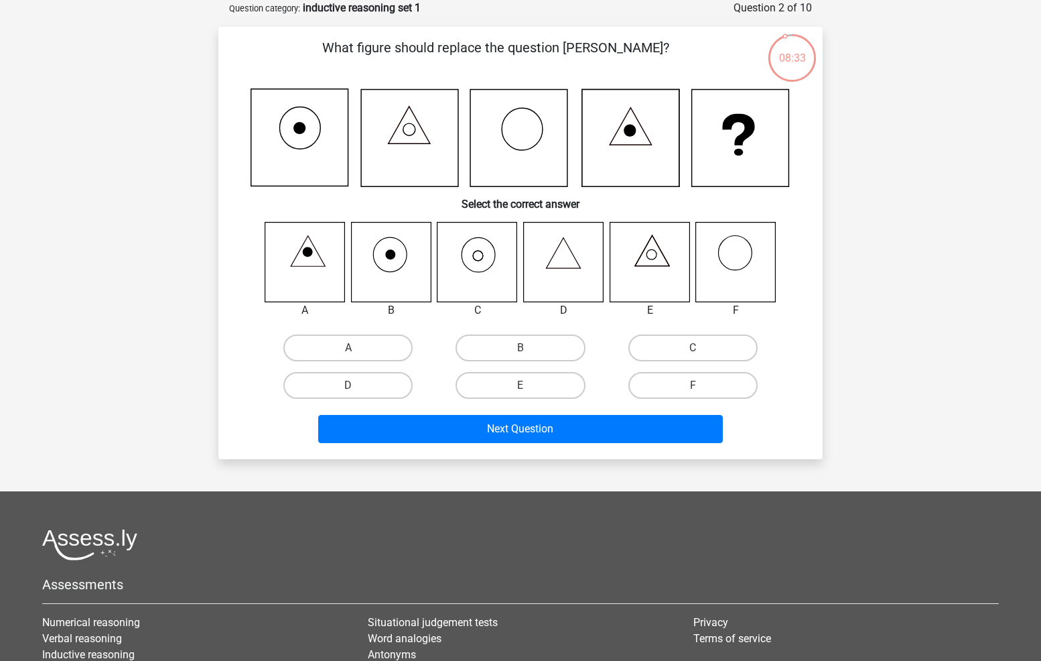
click at [473, 263] on icon at bounding box center [478, 262] width 80 height 80
click at [669, 347] on label "C" at bounding box center [693, 347] width 129 height 27
click at [693, 348] on input "C" at bounding box center [697, 352] width 9 height 9
radio input "true"
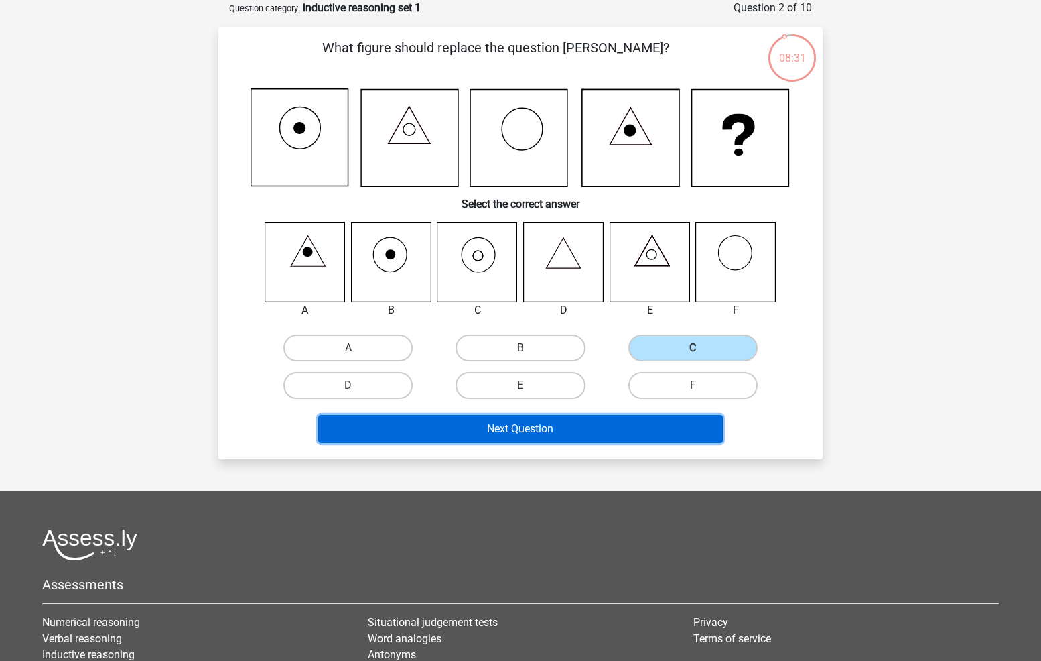
click at [627, 426] on button "Next Question" at bounding box center [520, 429] width 405 height 28
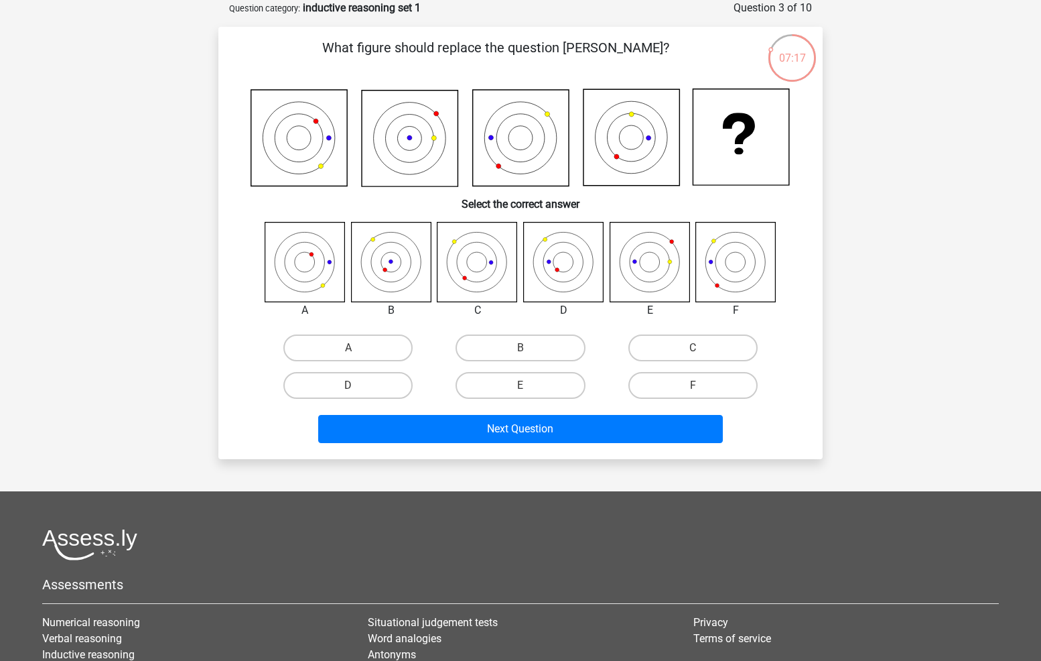
click at [737, 266] on icon at bounding box center [736, 262] width 80 height 80
click at [703, 380] on label "F" at bounding box center [693, 385] width 129 height 27
click at [702, 385] on input "F" at bounding box center [697, 389] width 9 height 9
radio input "true"
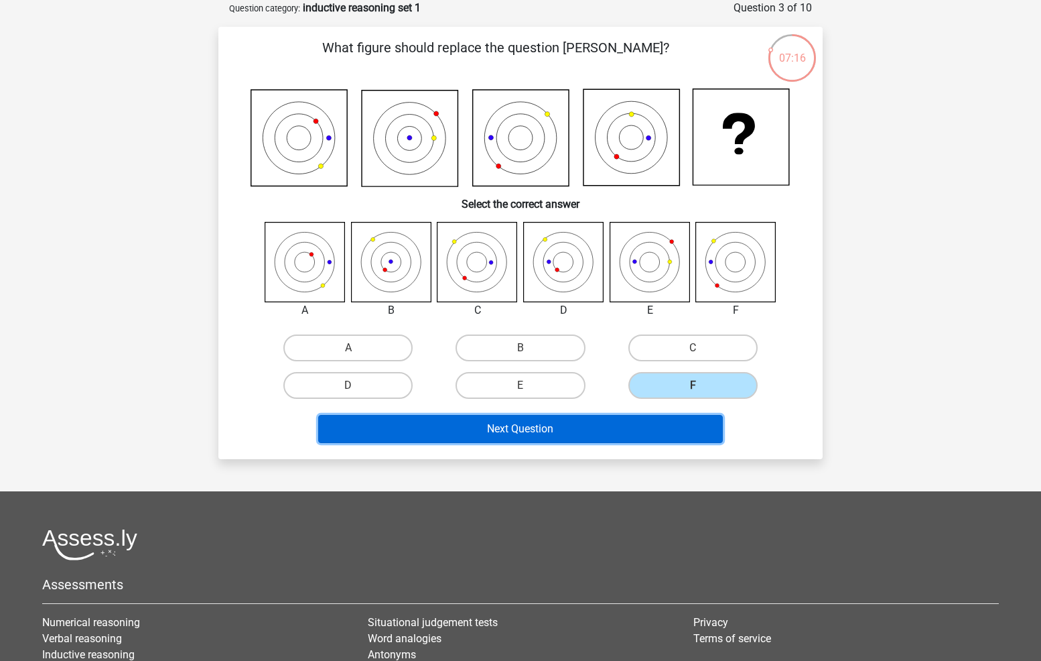
click at [657, 434] on button "Next Question" at bounding box center [520, 429] width 405 height 28
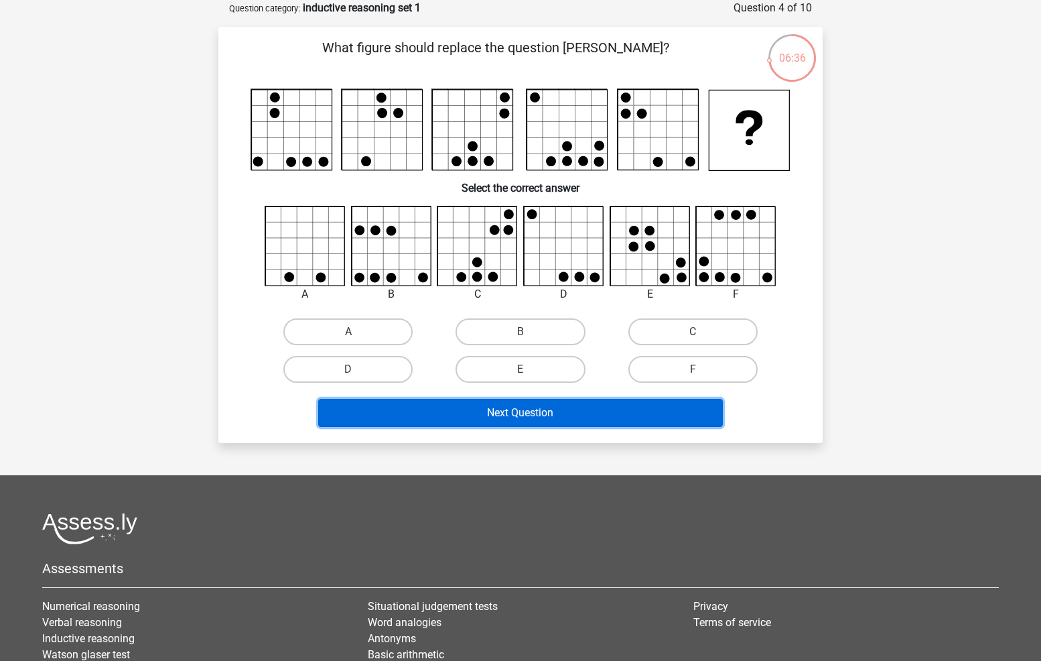
click at [440, 417] on button "Next Question" at bounding box center [520, 413] width 405 height 28
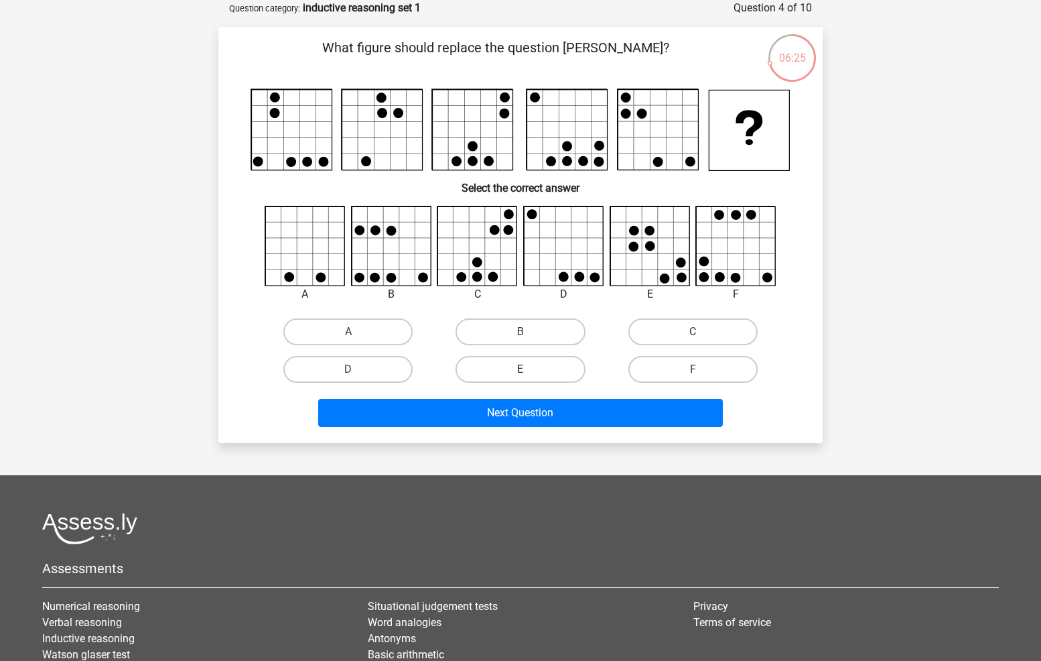
click at [554, 370] on label "E" at bounding box center [520, 369] width 129 height 27
click at [529, 370] on input "E" at bounding box center [525, 373] width 9 height 9
radio input "true"
click at [552, 397] on div "Next Question" at bounding box center [521, 410] width 562 height 44
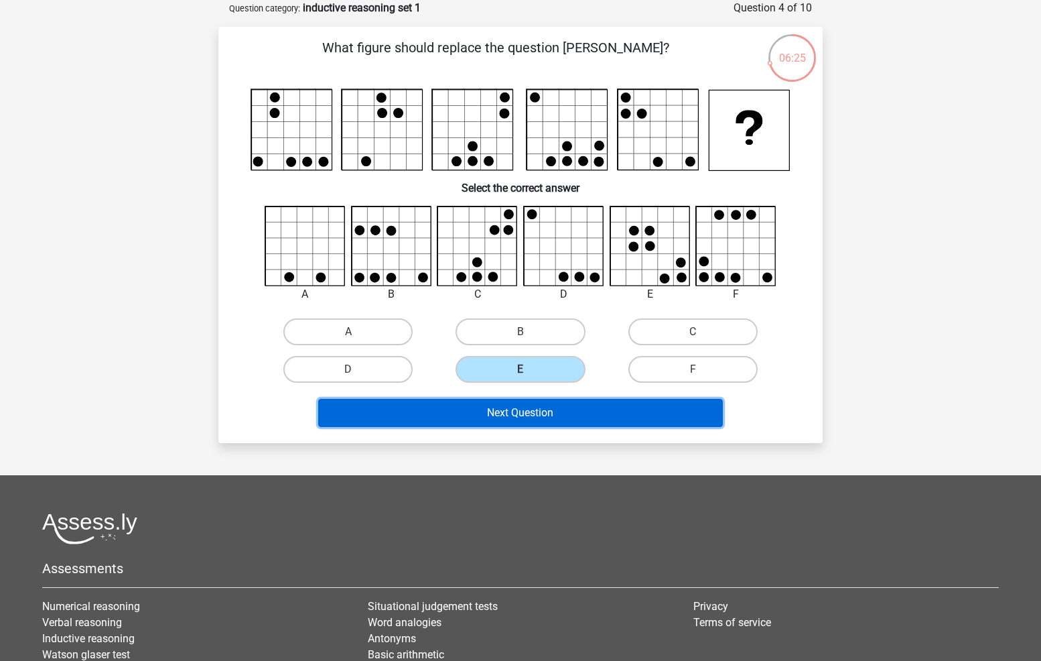
click at [551, 403] on button "Next Question" at bounding box center [520, 413] width 405 height 28
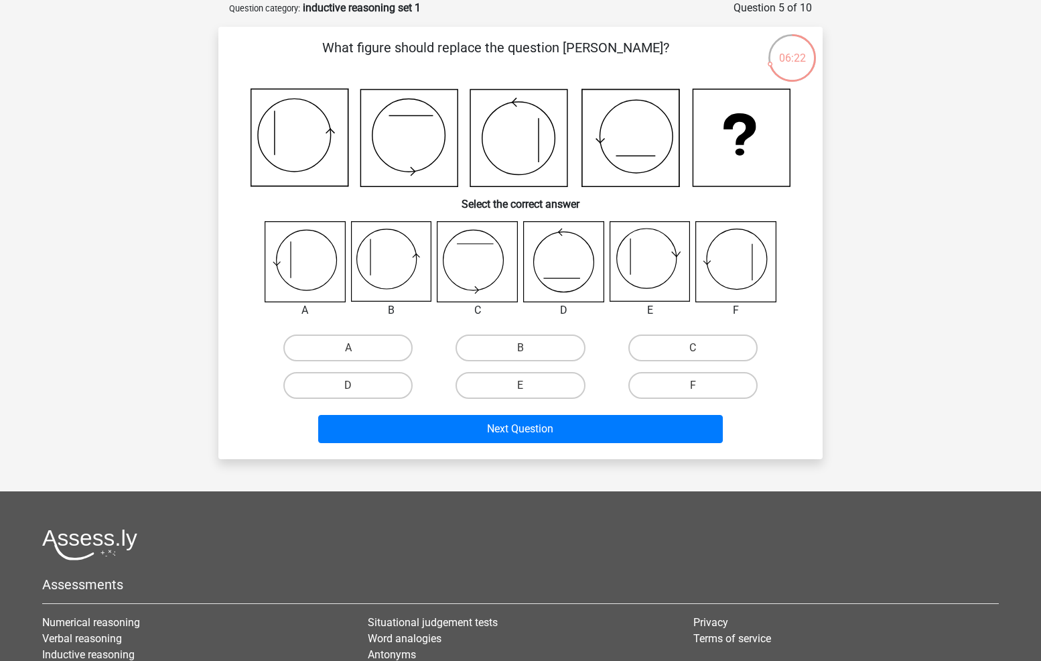
click at [309, 141] on icon at bounding box center [299, 137] width 97 height 97
click at [510, 338] on label "B" at bounding box center [520, 347] width 129 height 27
click at [521, 348] on input "B" at bounding box center [525, 352] width 9 height 9
radio input "true"
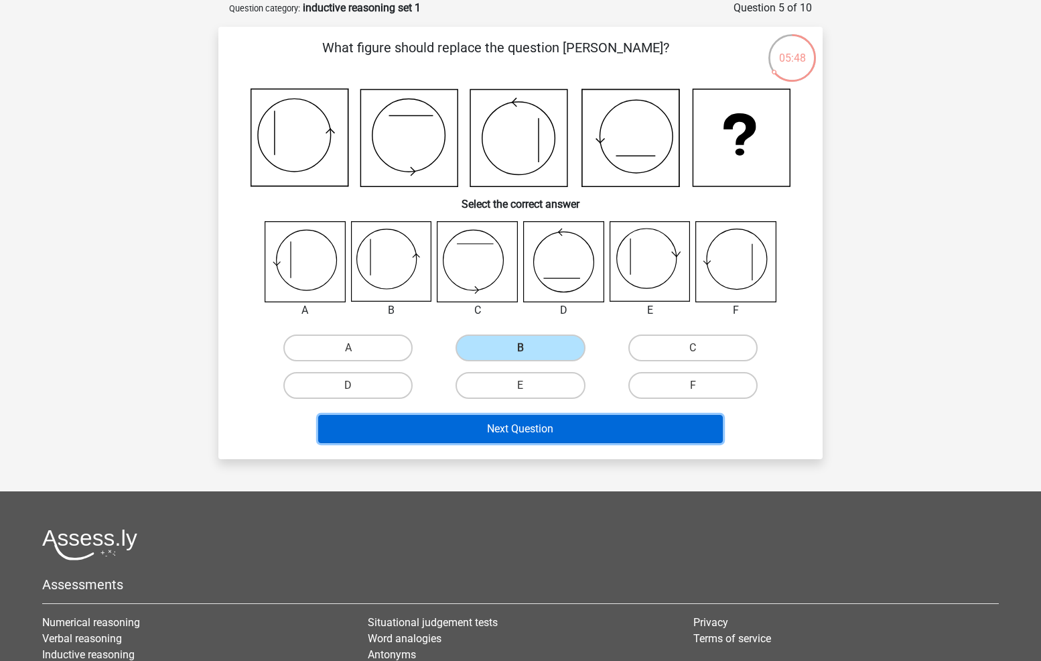
click at [531, 430] on button "Next Question" at bounding box center [520, 429] width 405 height 28
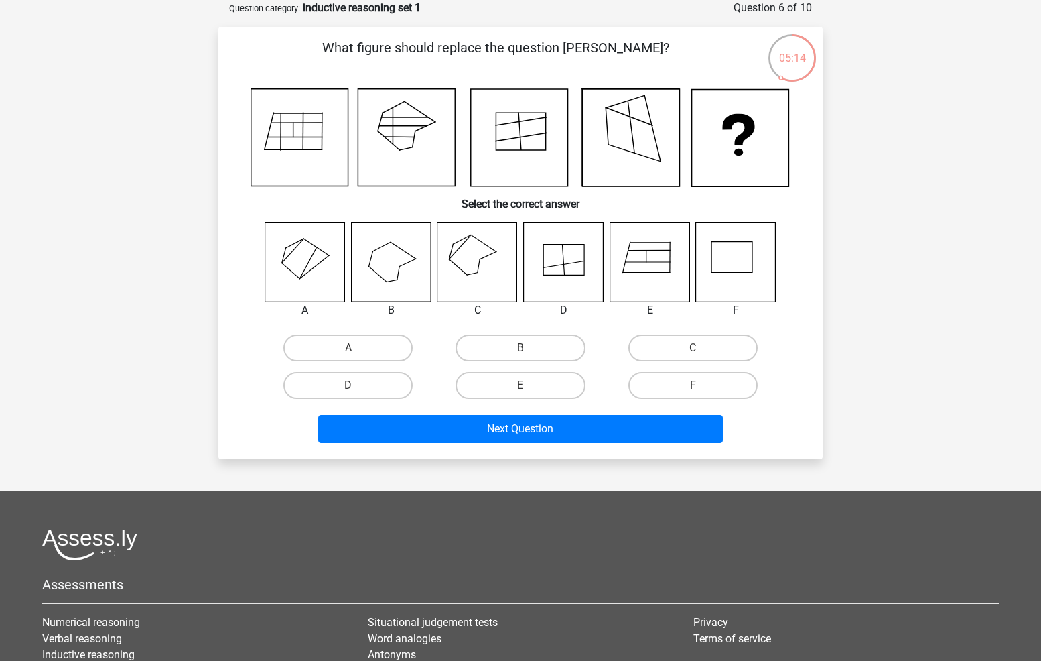
click at [699, 353] on input "C" at bounding box center [697, 352] width 9 height 9
radio input "true"
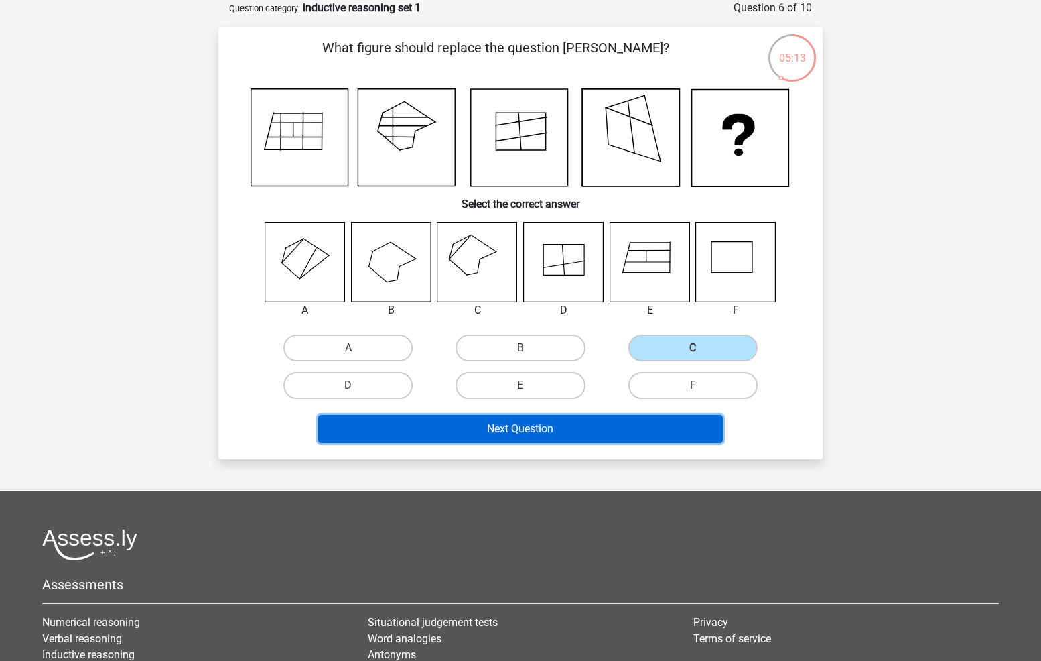
click at [656, 422] on button "Next Question" at bounding box center [520, 429] width 405 height 28
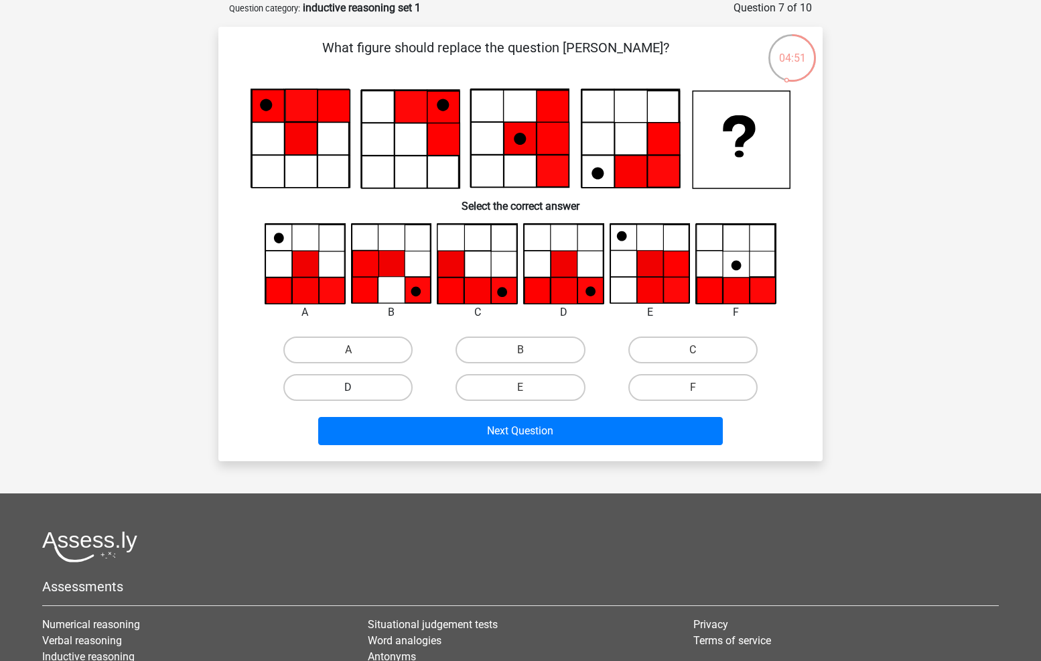
click at [391, 385] on label "D" at bounding box center [347, 387] width 129 height 27
click at [357, 387] on input "D" at bounding box center [352, 391] width 9 height 9
radio input "true"
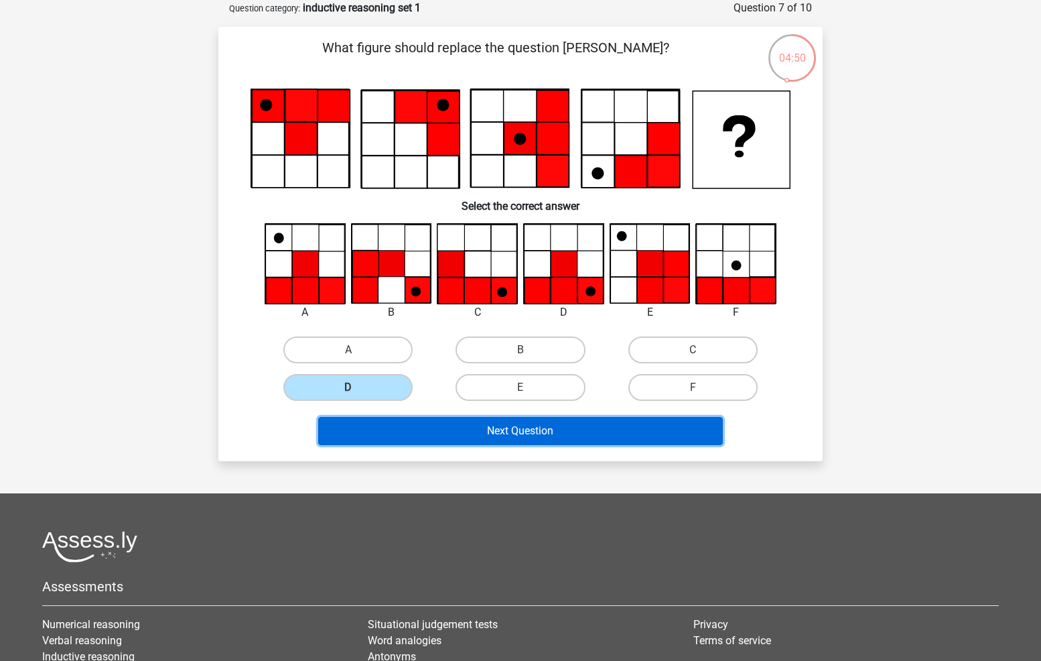
click at [440, 435] on button "Next Question" at bounding box center [520, 431] width 405 height 28
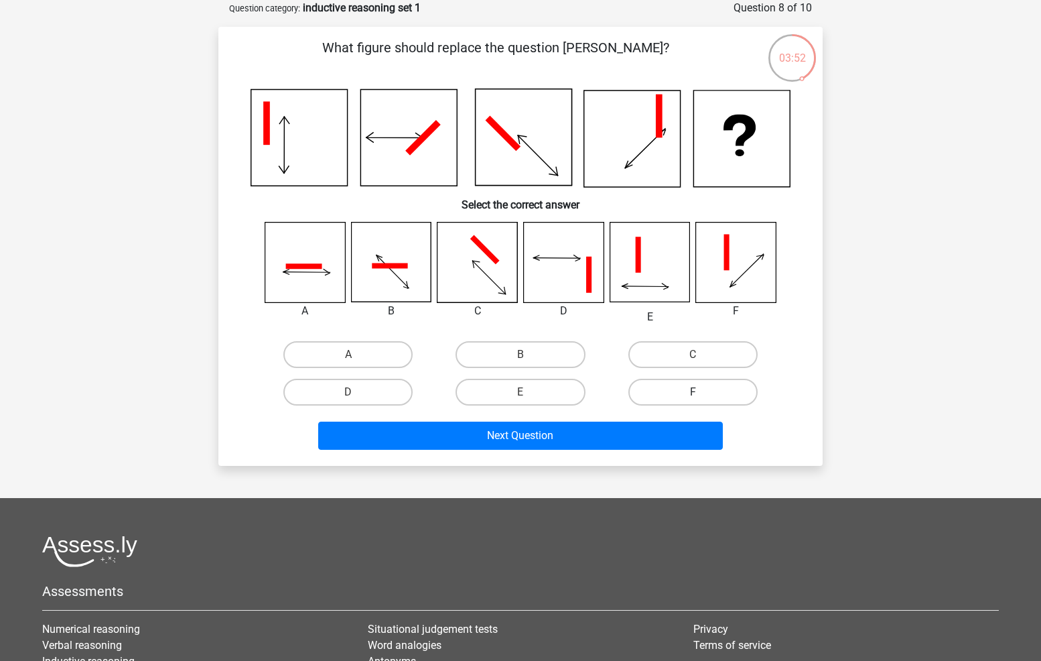
click at [719, 394] on label "F" at bounding box center [693, 392] width 129 height 27
click at [702, 394] on input "F" at bounding box center [697, 396] width 9 height 9
radio input "true"
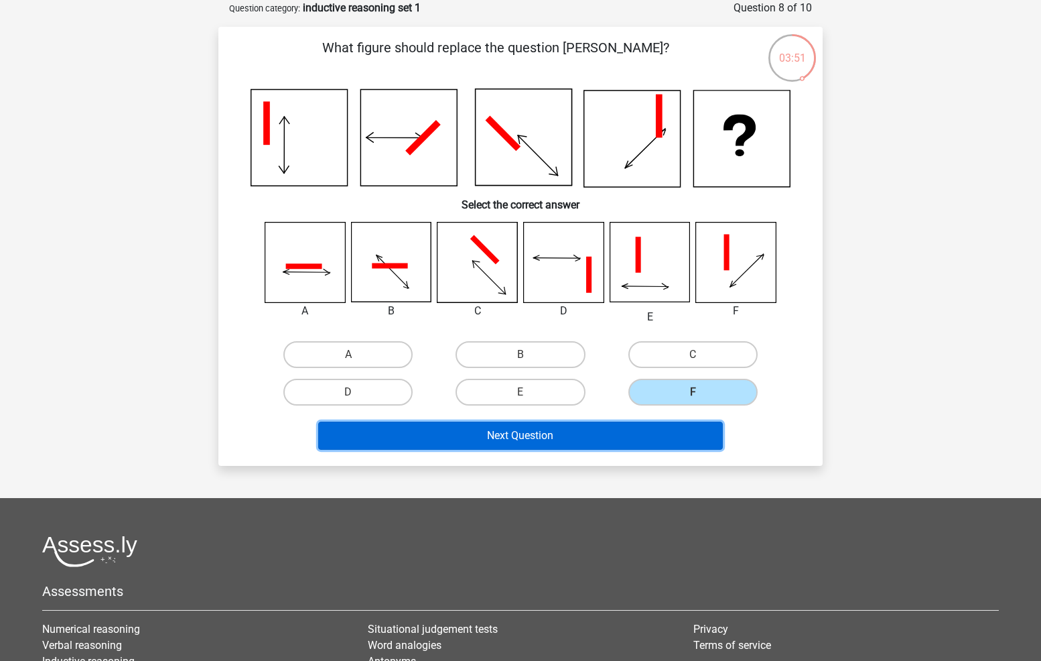
click at [664, 437] on button "Next Question" at bounding box center [520, 435] width 405 height 28
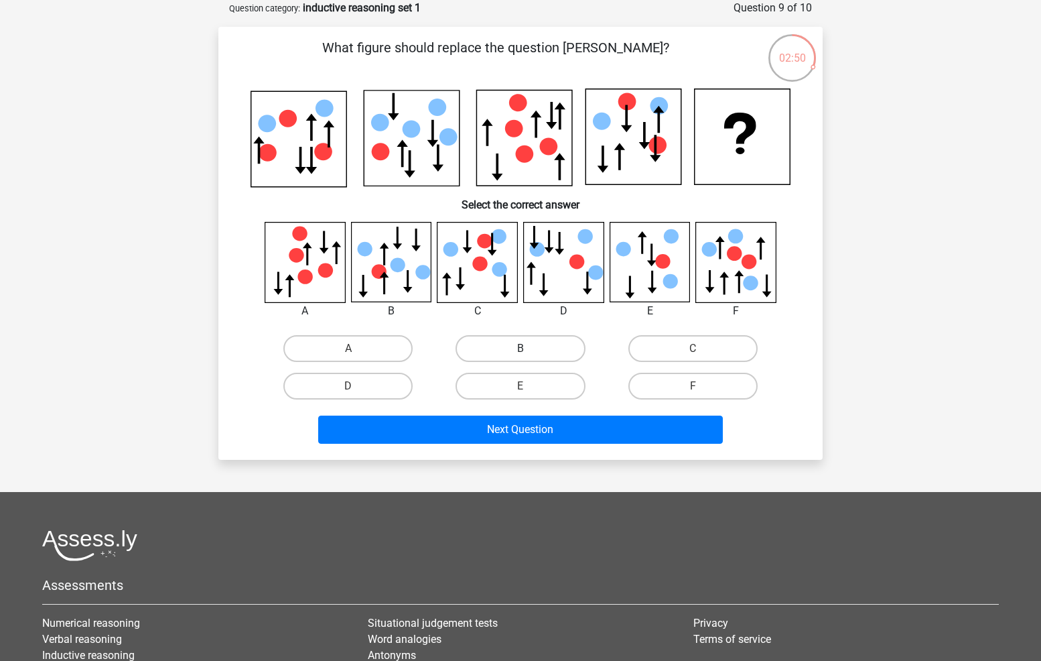
click at [547, 352] on label "B" at bounding box center [520, 348] width 129 height 27
click at [529, 352] on input "B" at bounding box center [525, 352] width 9 height 9
radio input "true"
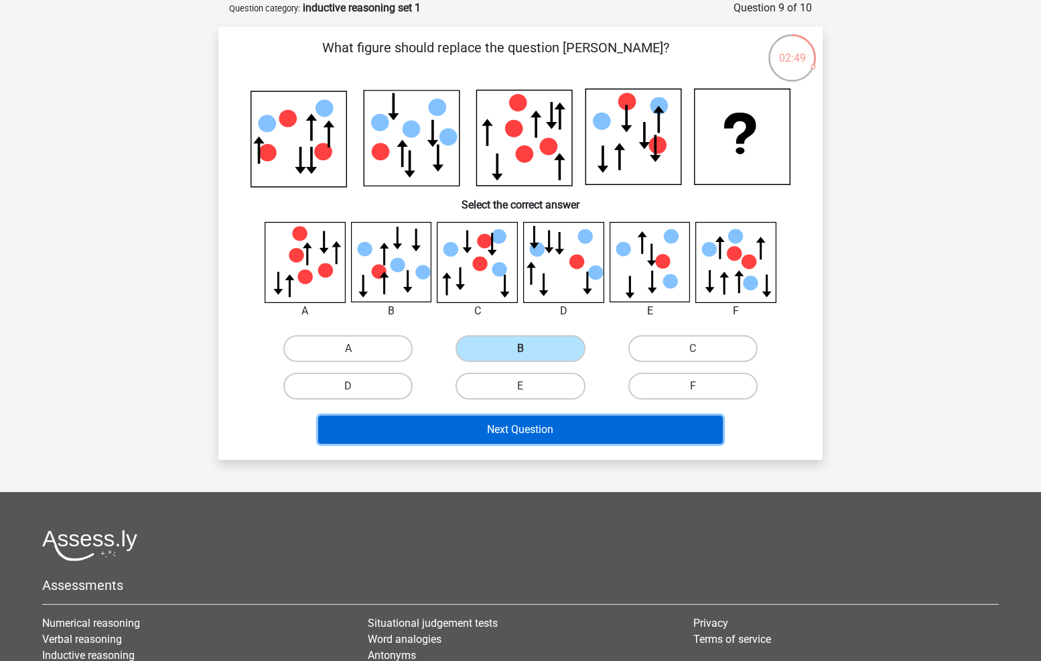
click at [543, 441] on button "Next Question" at bounding box center [520, 429] width 405 height 28
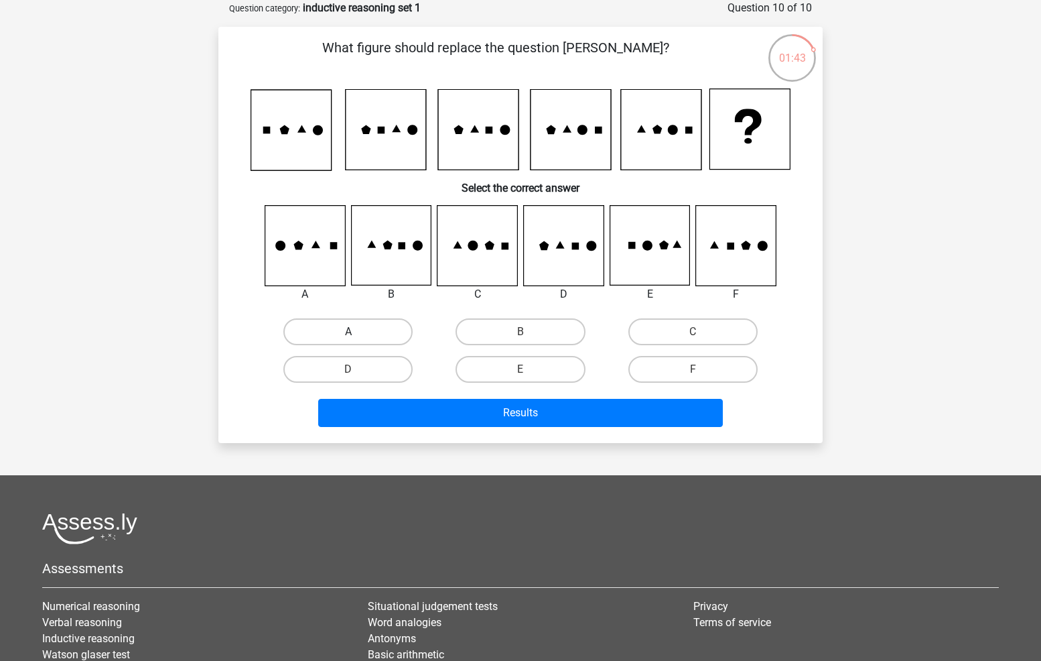
click at [370, 326] on label "A" at bounding box center [347, 331] width 129 height 27
click at [357, 332] on input "A" at bounding box center [352, 336] width 9 height 9
radio input "true"
click at [370, 326] on label "A" at bounding box center [347, 331] width 129 height 27
click at [357, 332] on input "A" at bounding box center [352, 336] width 9 height 9
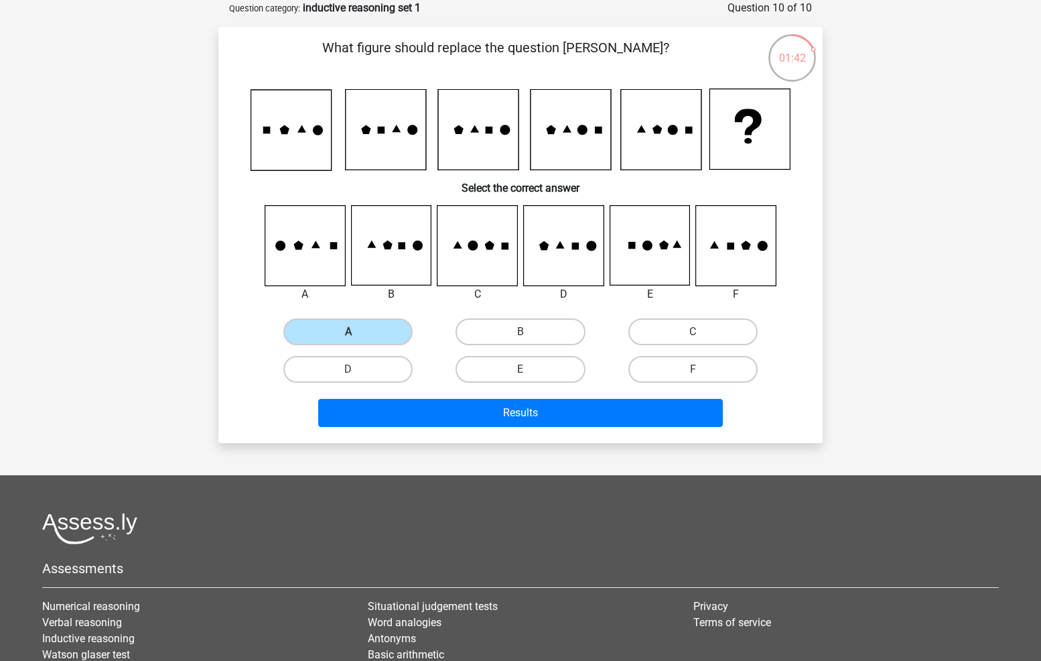
click at [449, 427] on div "Results" at bounding box center [520, 416] width 517 height 34
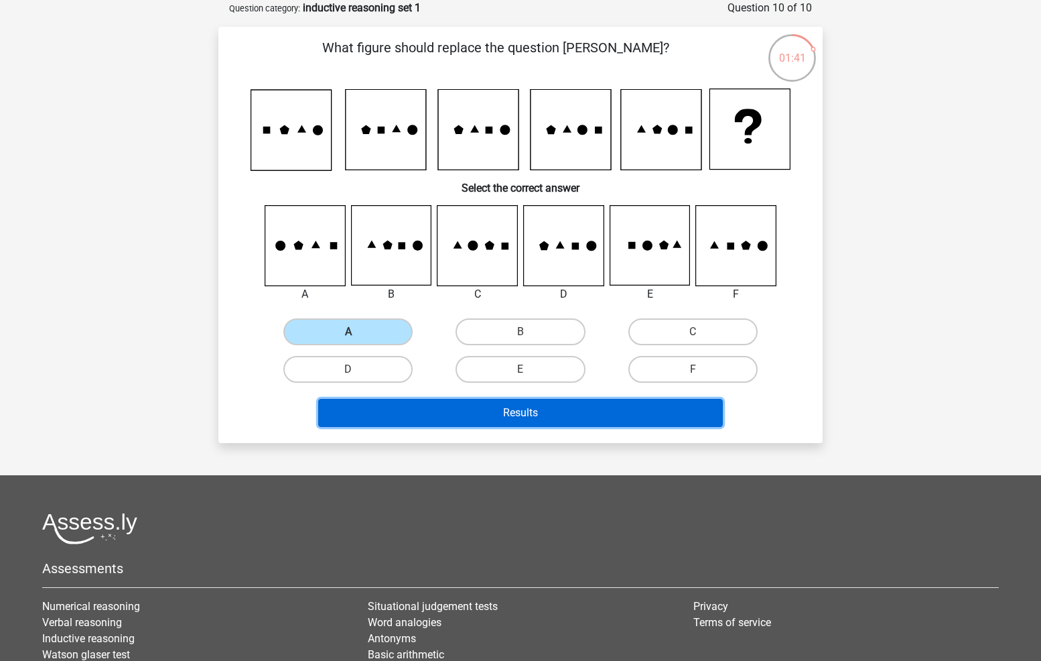
click at [449, 411] on button "Results" at bounding box center [520, 413] width 405 height 28
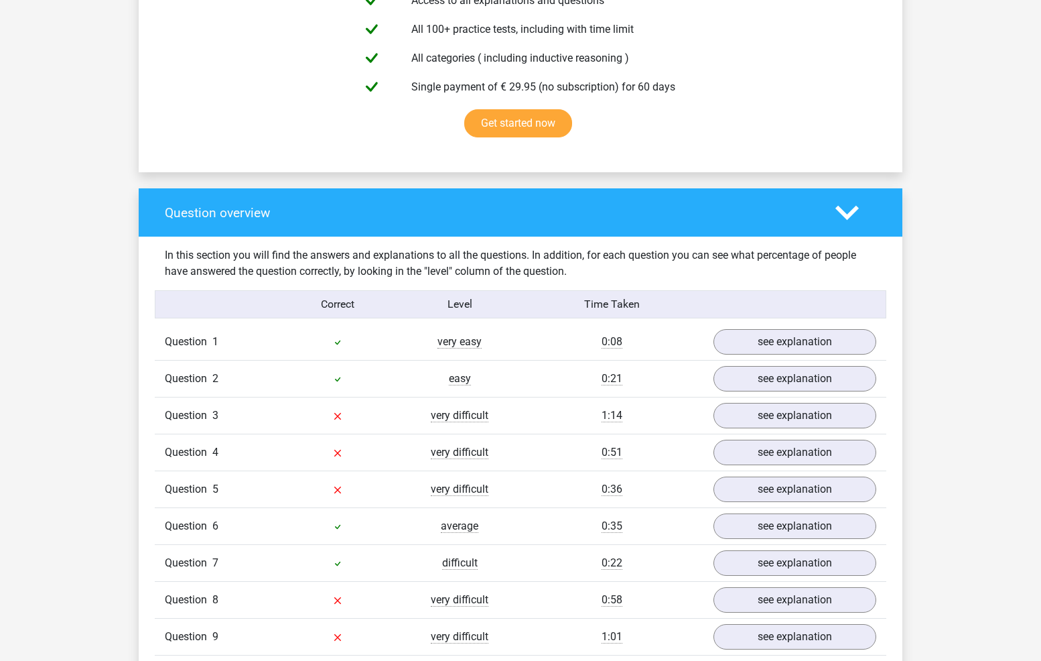
scroll to position [804, 0]
